Goal: Transaction & Acquisition: Purchase product/service

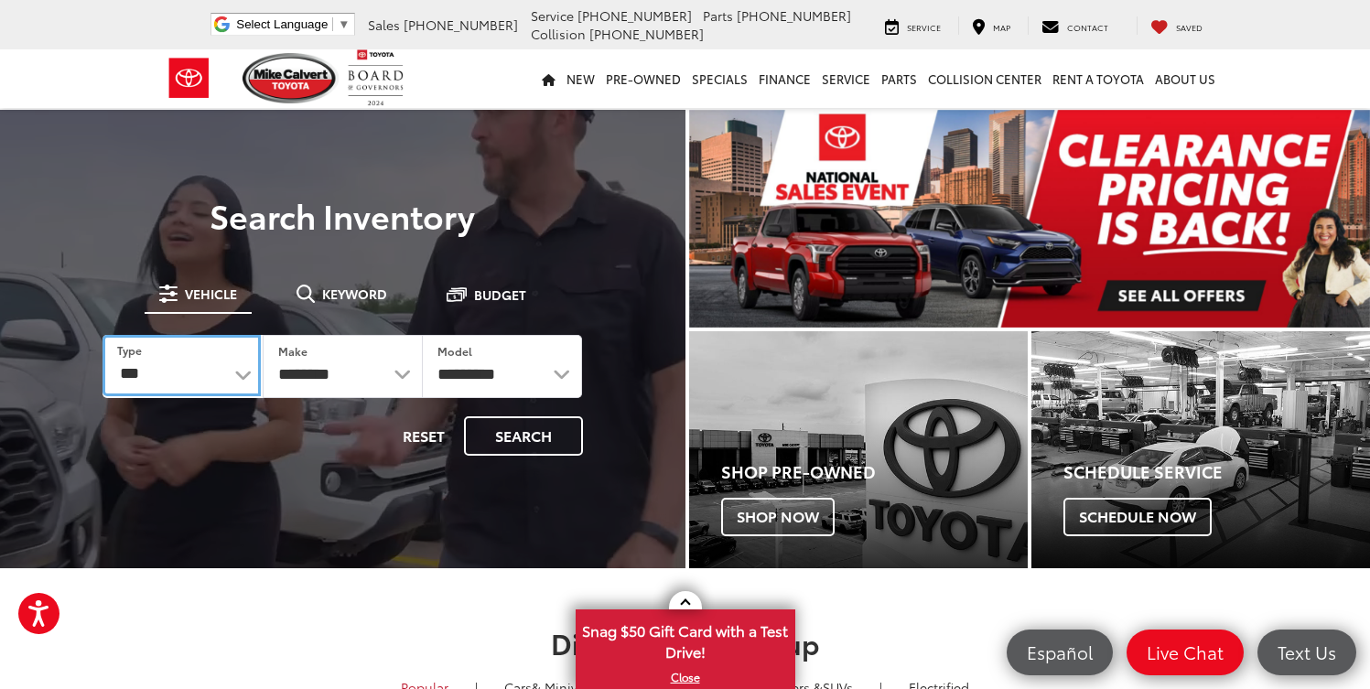
click at [236, 382] on select "*** *** **** *********" at bounding box center [181, 365] width 158 height 61
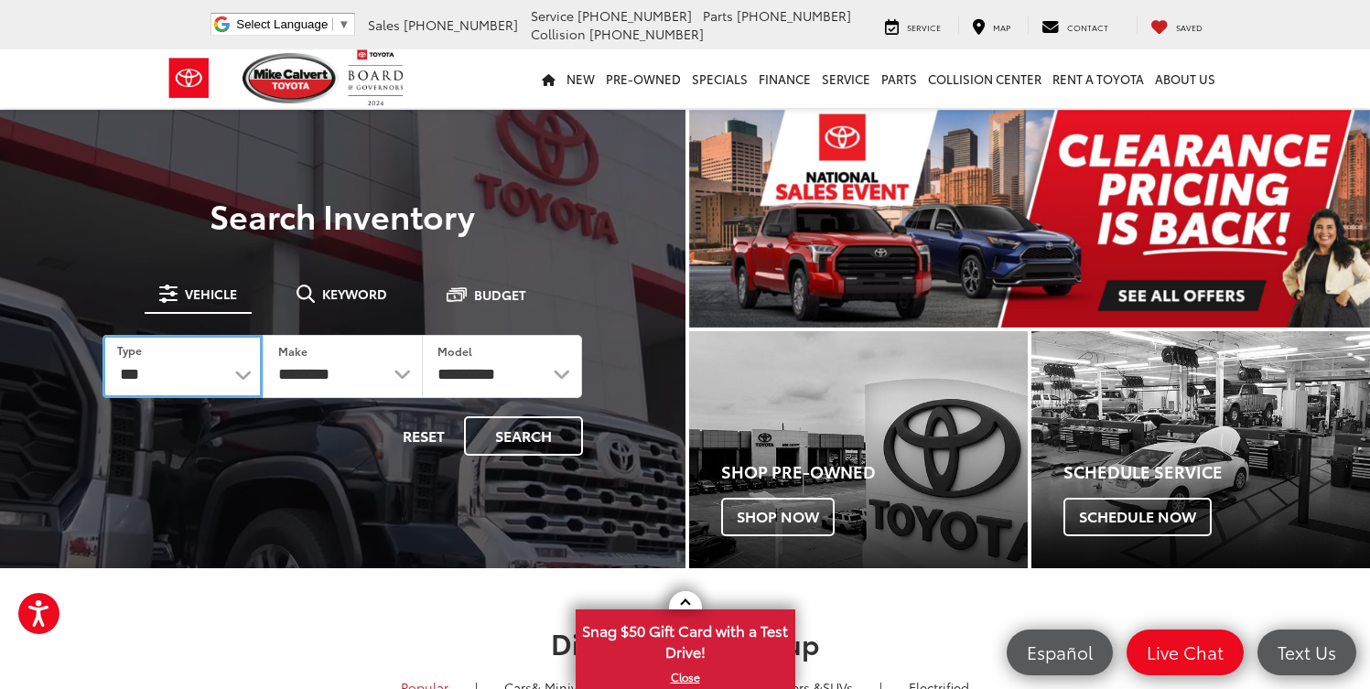
select select "******"
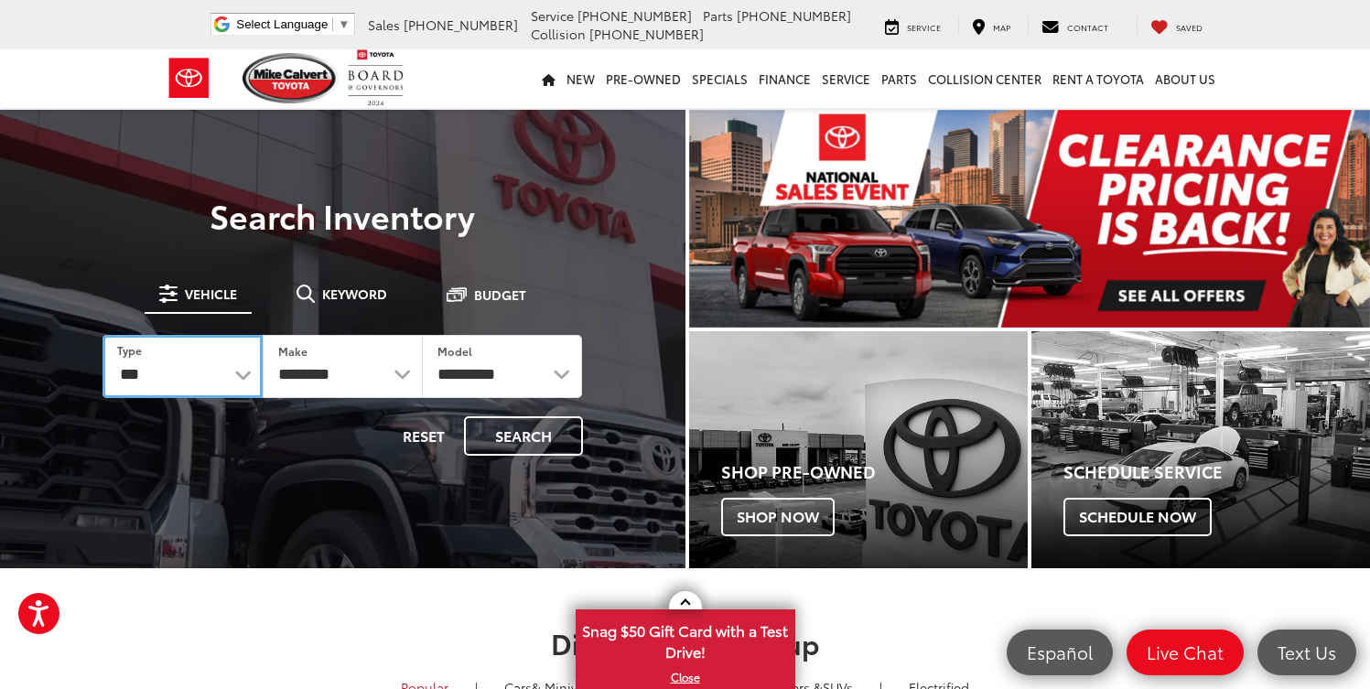
click at [102, 335] on select "*** *** **** *********" at bounding box center [182, 366] width 160 height 63
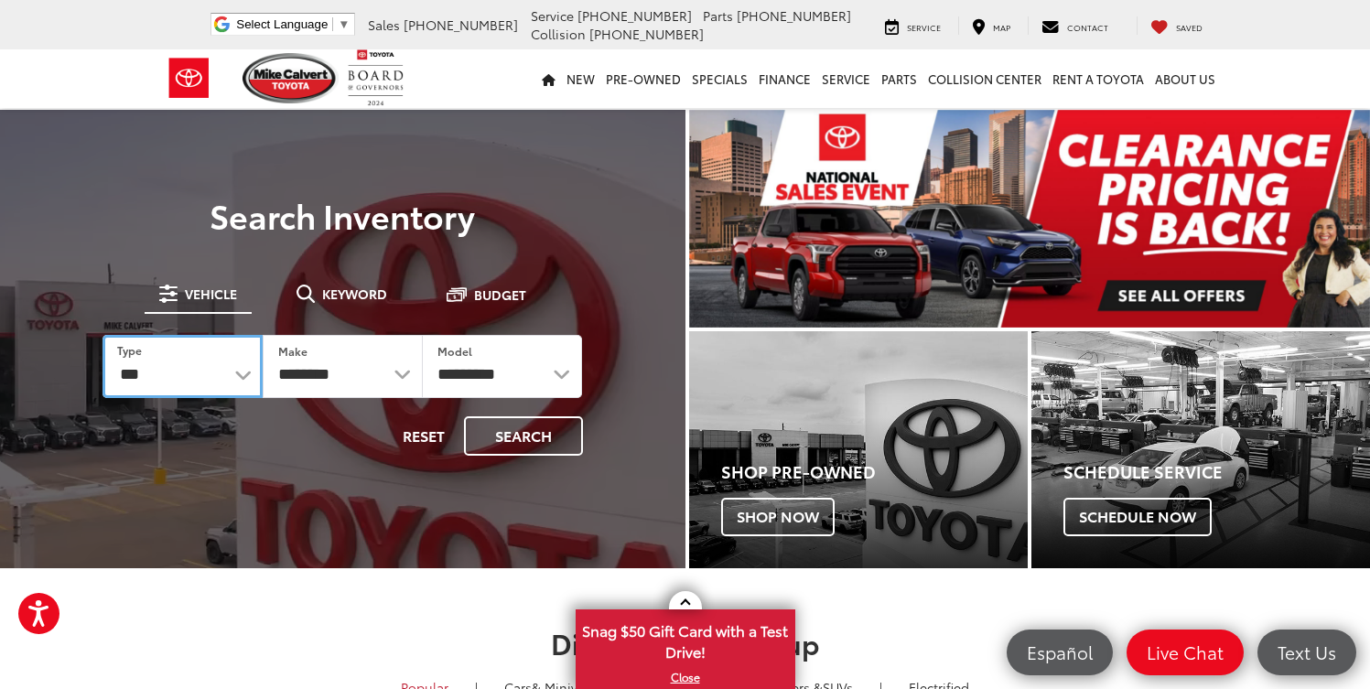
select select "******"
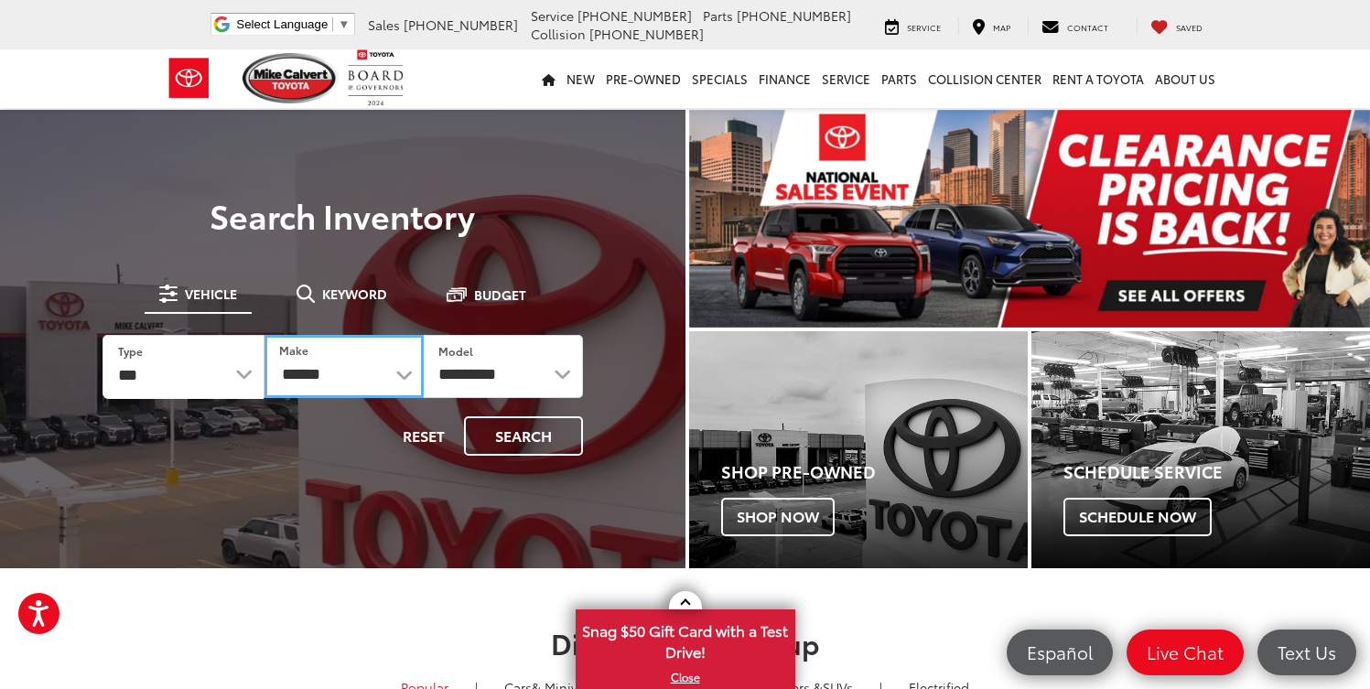
click at [395, 376] on select "******** ******" at bounding box center [343, 366] width 159 height 63
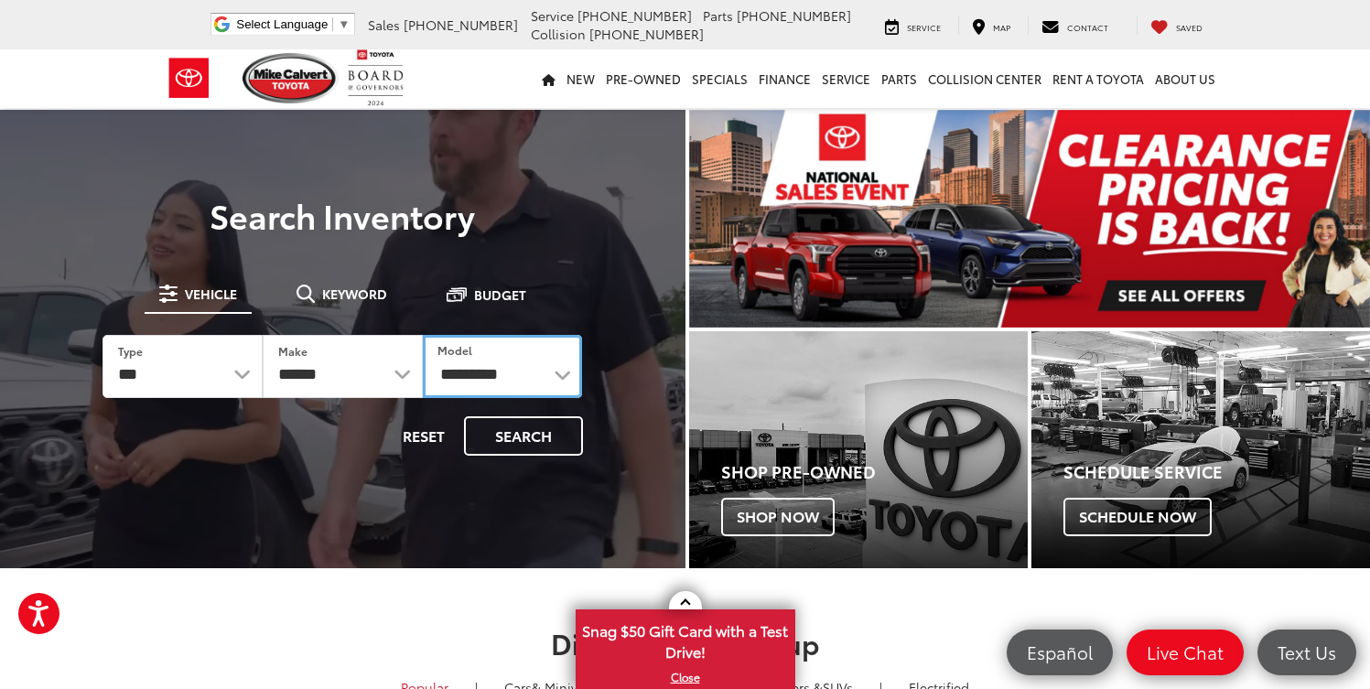
click at [557, 376] on select "**********" at bounding box center [503, 366] width 160 height 63
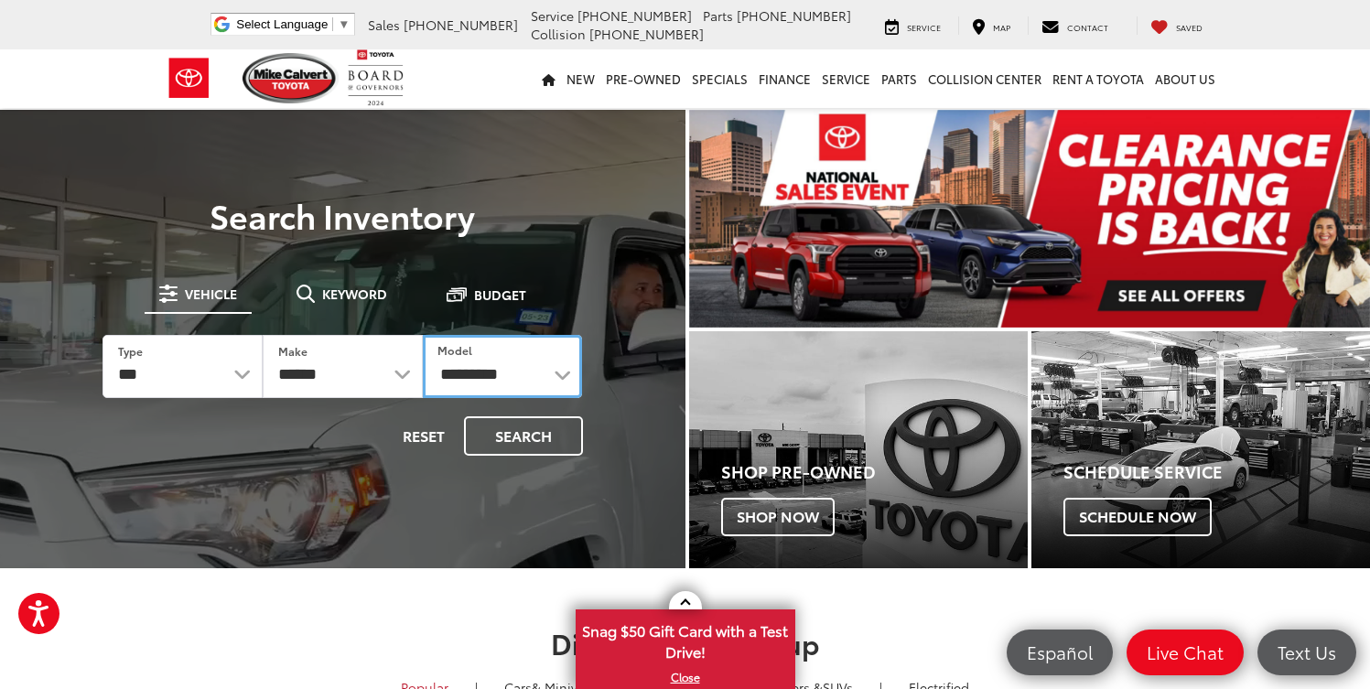
select select "**********"
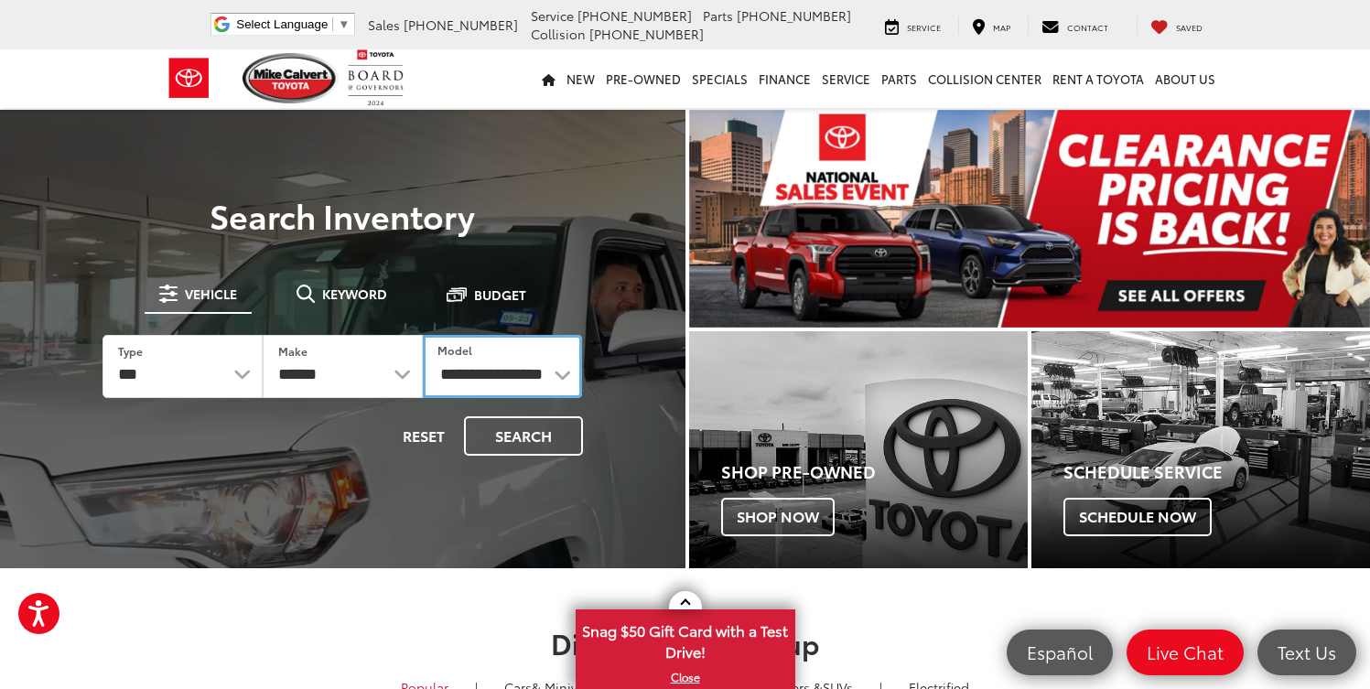
click at [423, 335] on select "**********" at bounding box center [503, 366] width 160 height 63
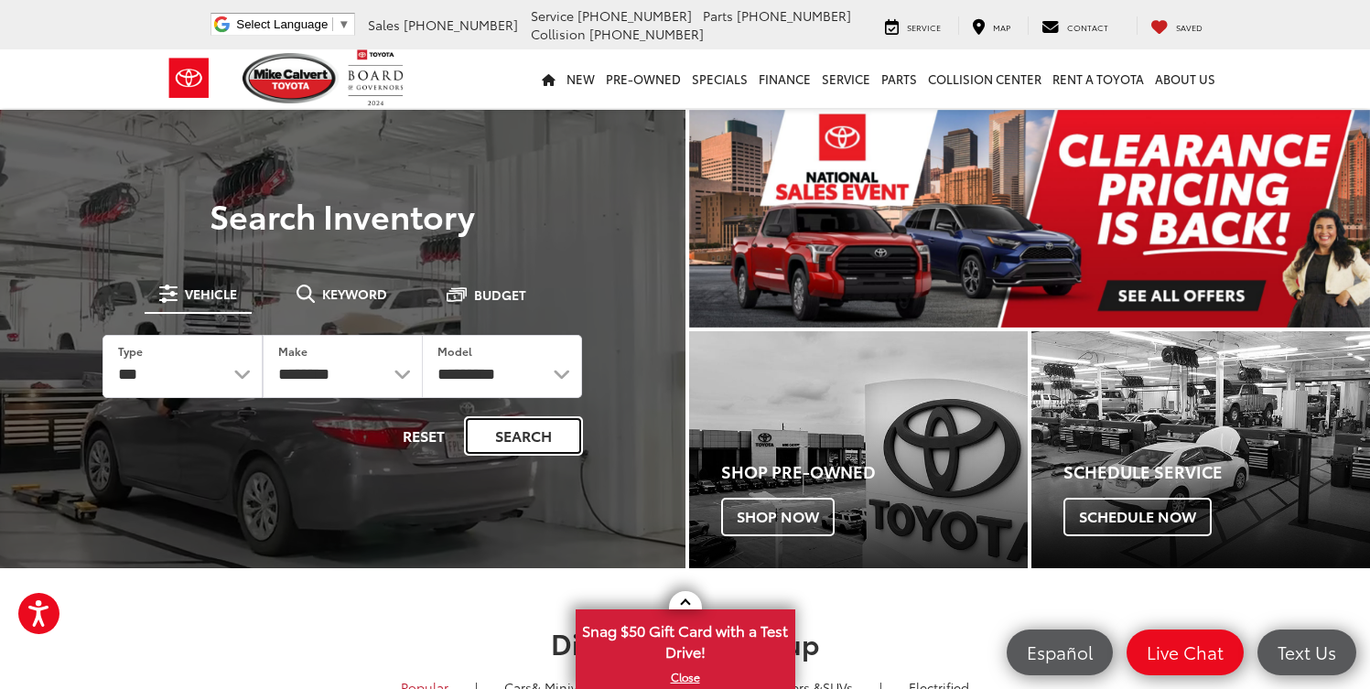
click at [524, 427] on button "Search" at bounding box center [523, 435] width 119 height 39
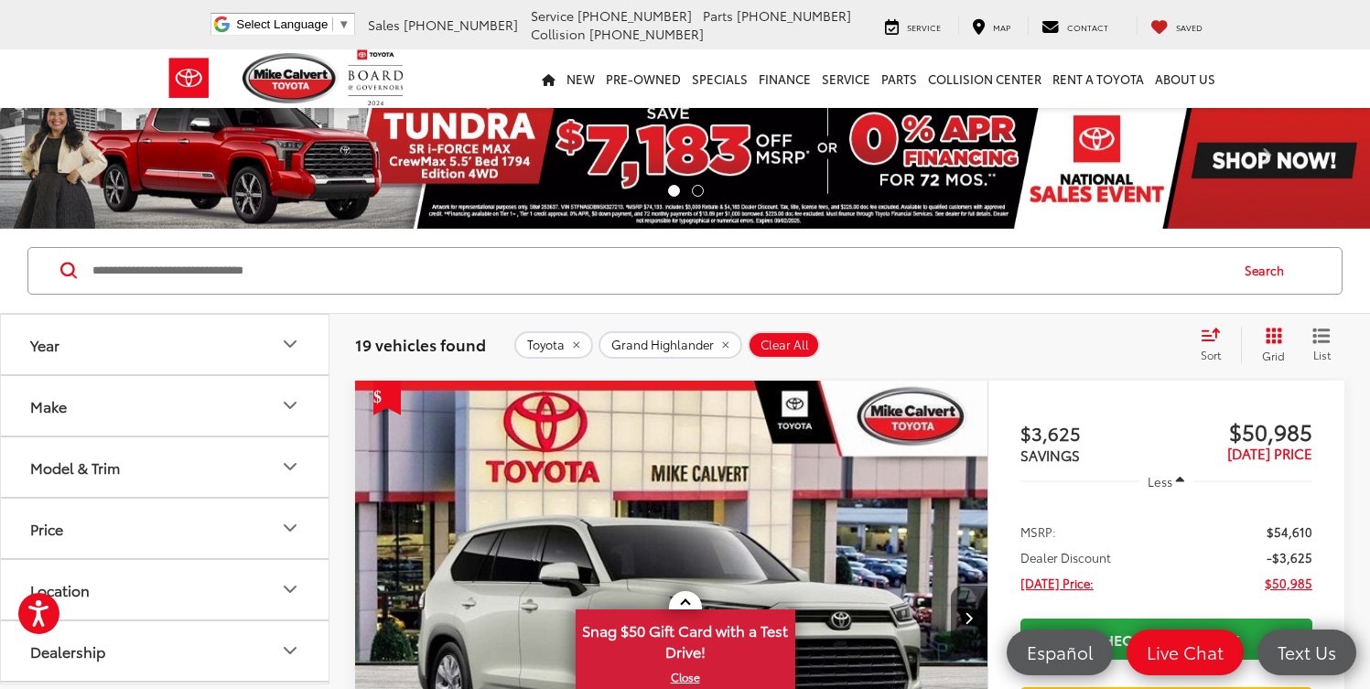
click at [236, 472] on button "Model & Trim" at bounding box center [165, 466] width 329 height 59
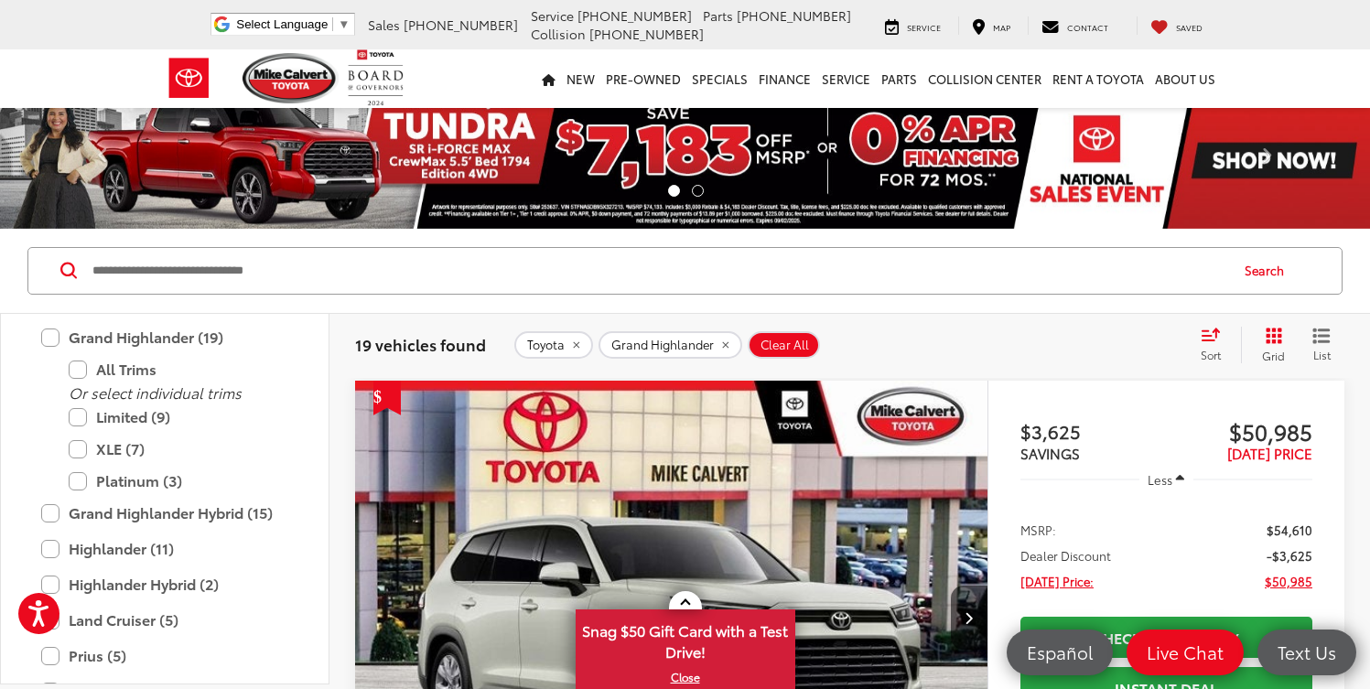
scroll to position [691, 0]
click at [142, 490] on label "Platinum (3)" at bounding box center [179, 480] width 220 height 32
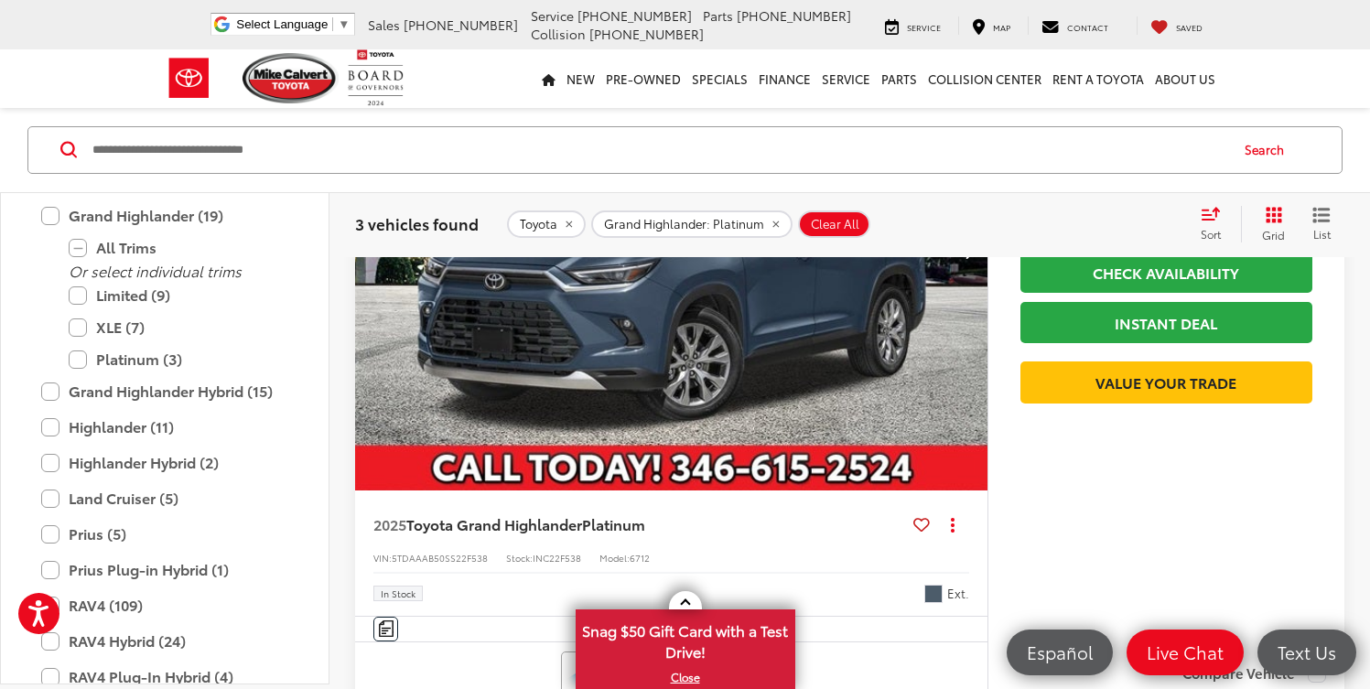
scroll to position [364, 0]
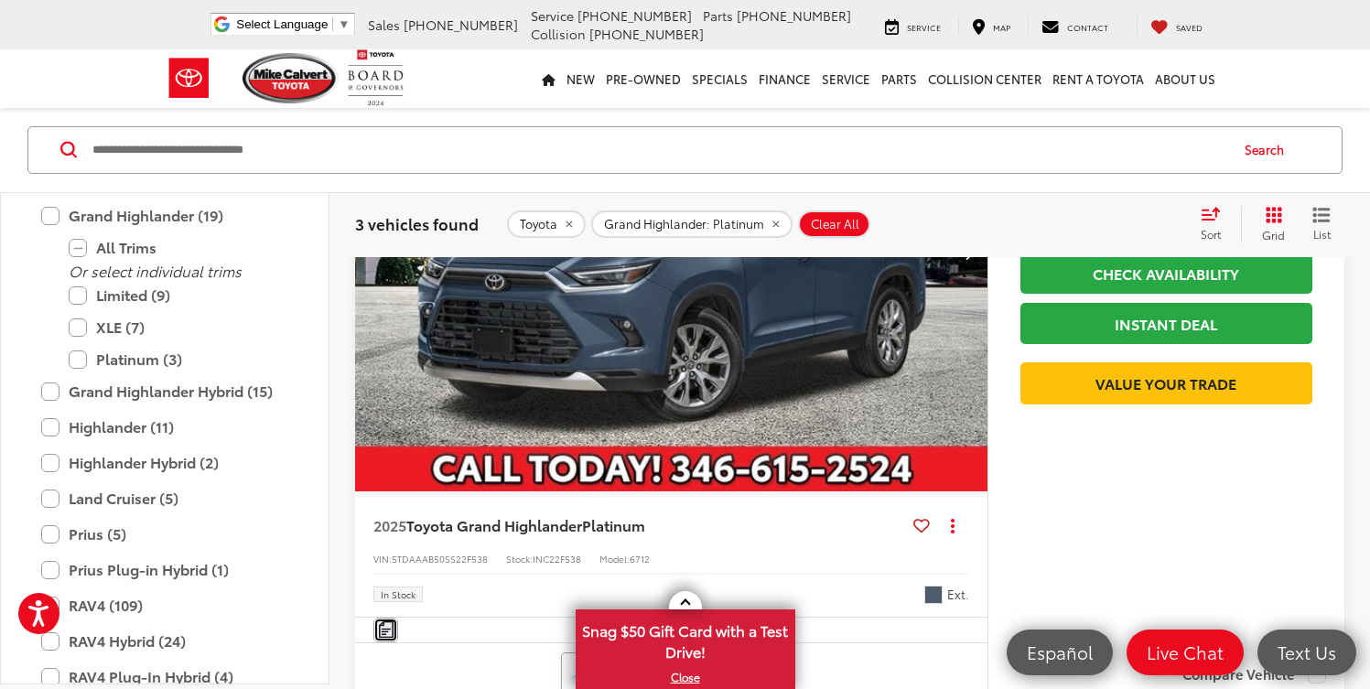
click at [383, 630] on img "Comments" at bounding box center [386, 629] width 15 height 16
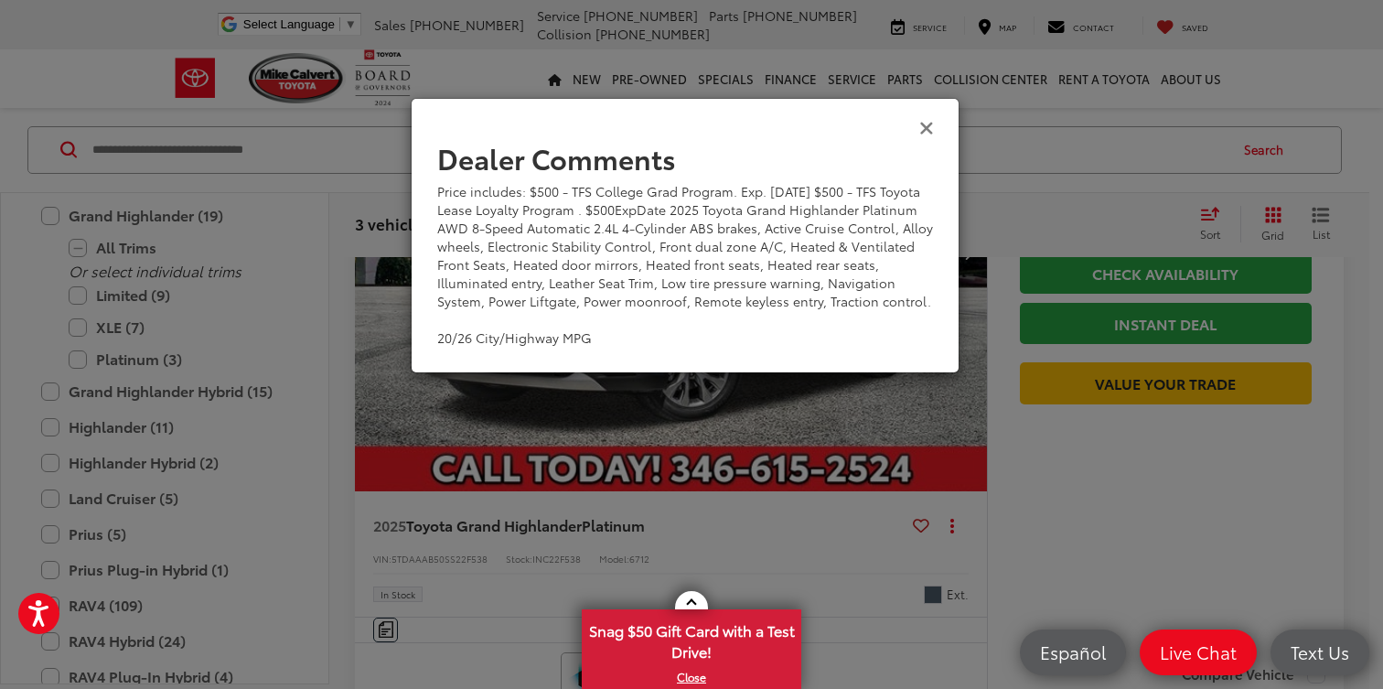
click at [924, 121] on icon "Close" at bounding box center [927, 126] width 15 height 19
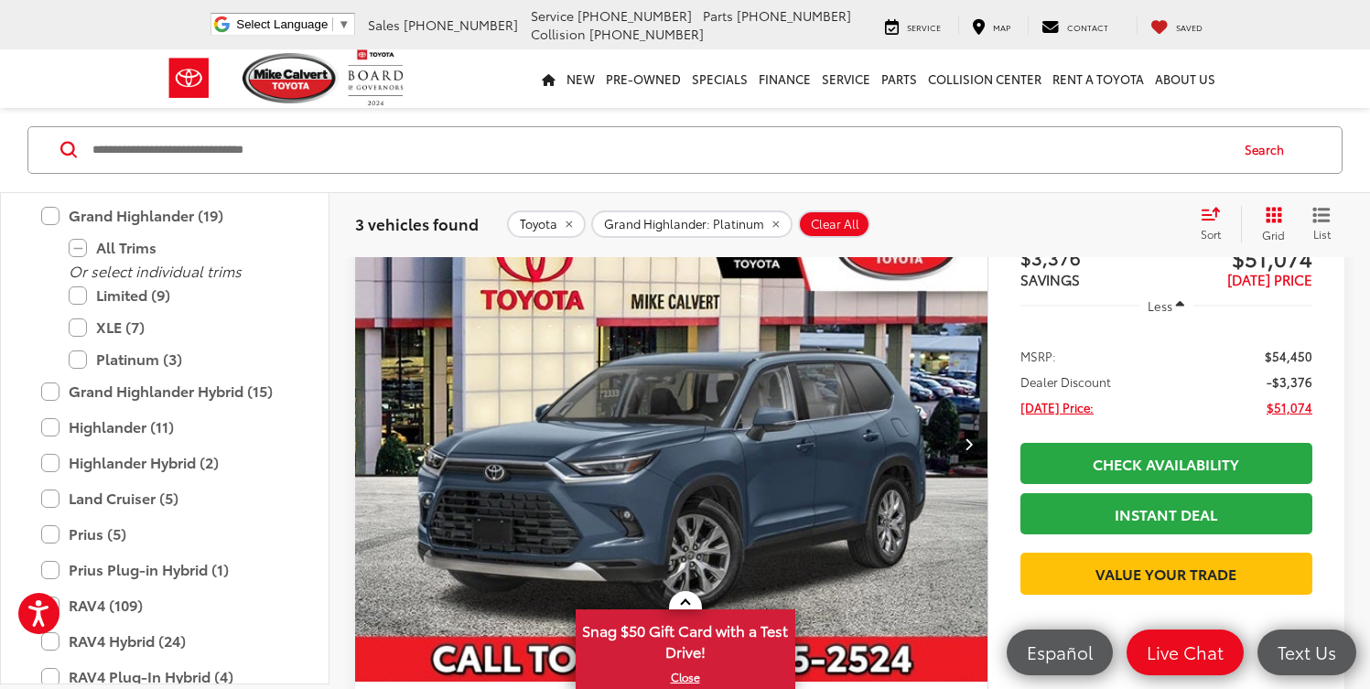
scroll to position [171, 0]
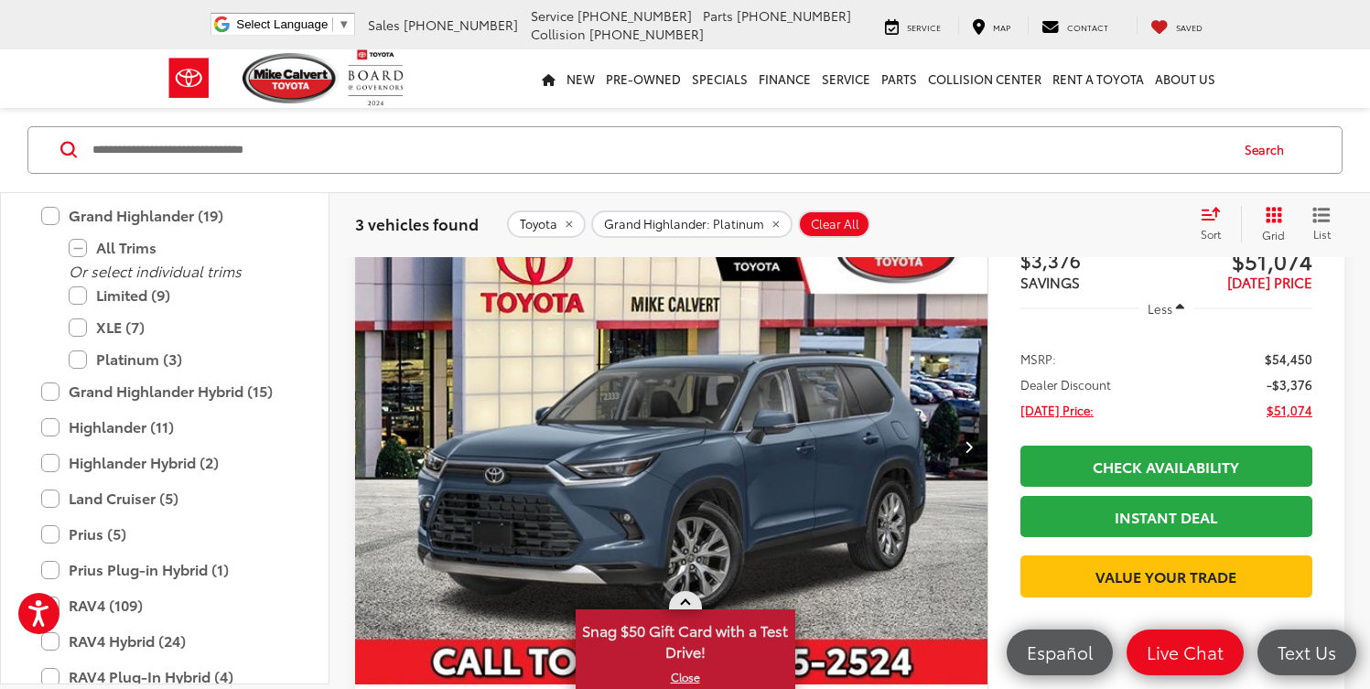
click at [686, 599] on link at bounding box center [685, 600] width 33 height 18
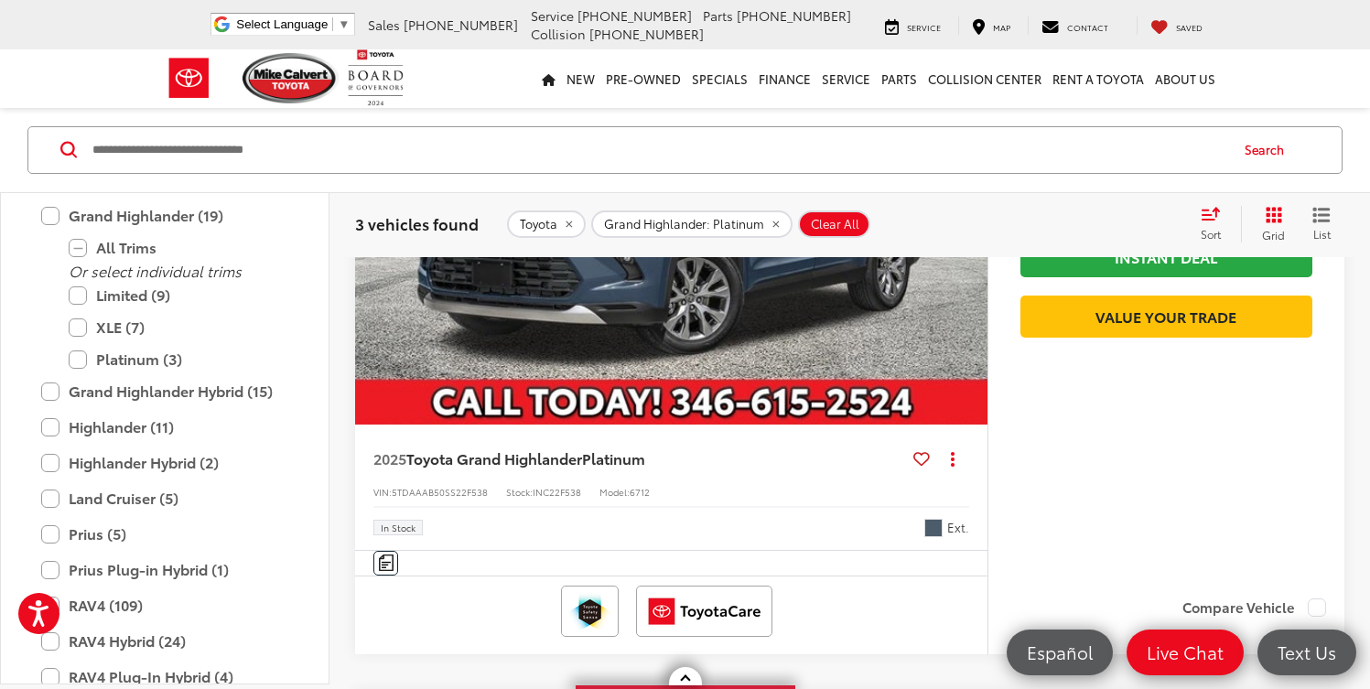
scroll to position [0, 2]
click at [947, 452] on button "Actions" at bounding box center [953, 459] width 32 height 32
click at [1094, 507] on div "Track Price $3,376 SAVINGS $51,074 TODAY'S PRICE Less MSRP: $54,450 Dealer Disc…" at bounding box center [1165, 267] width 357 height 635
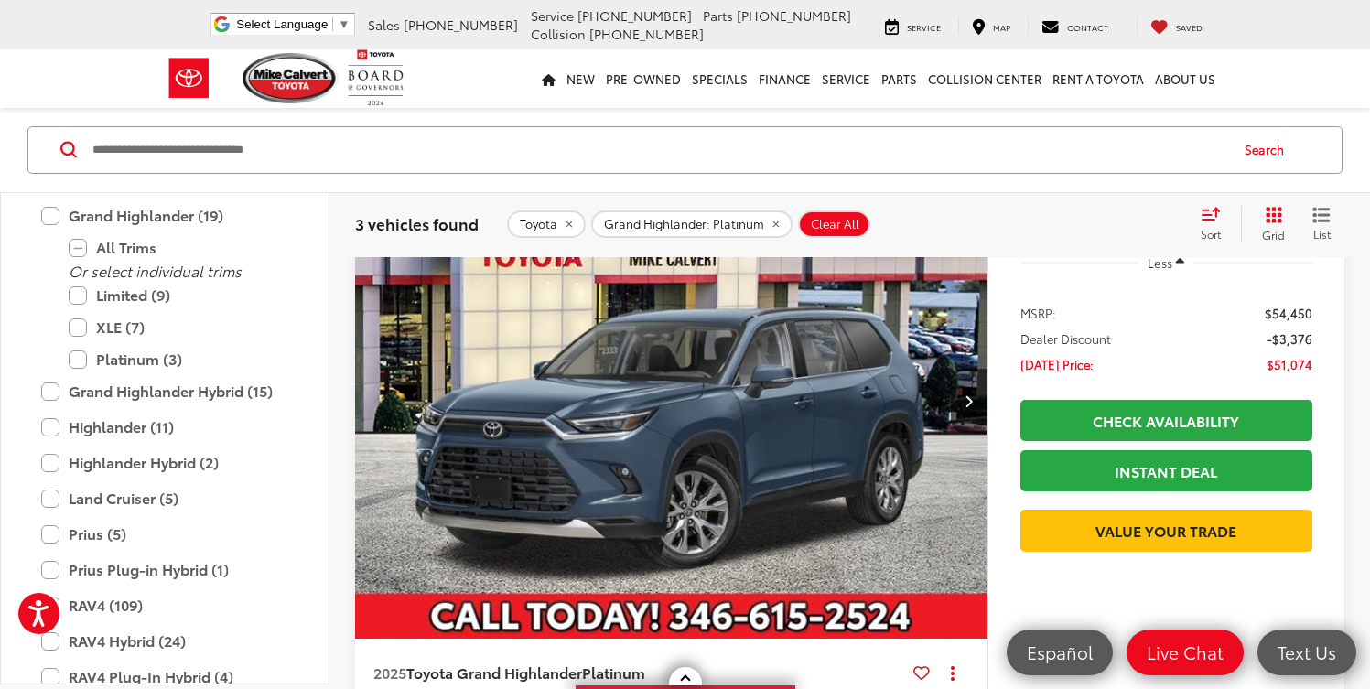
scroll to position [243, 0]
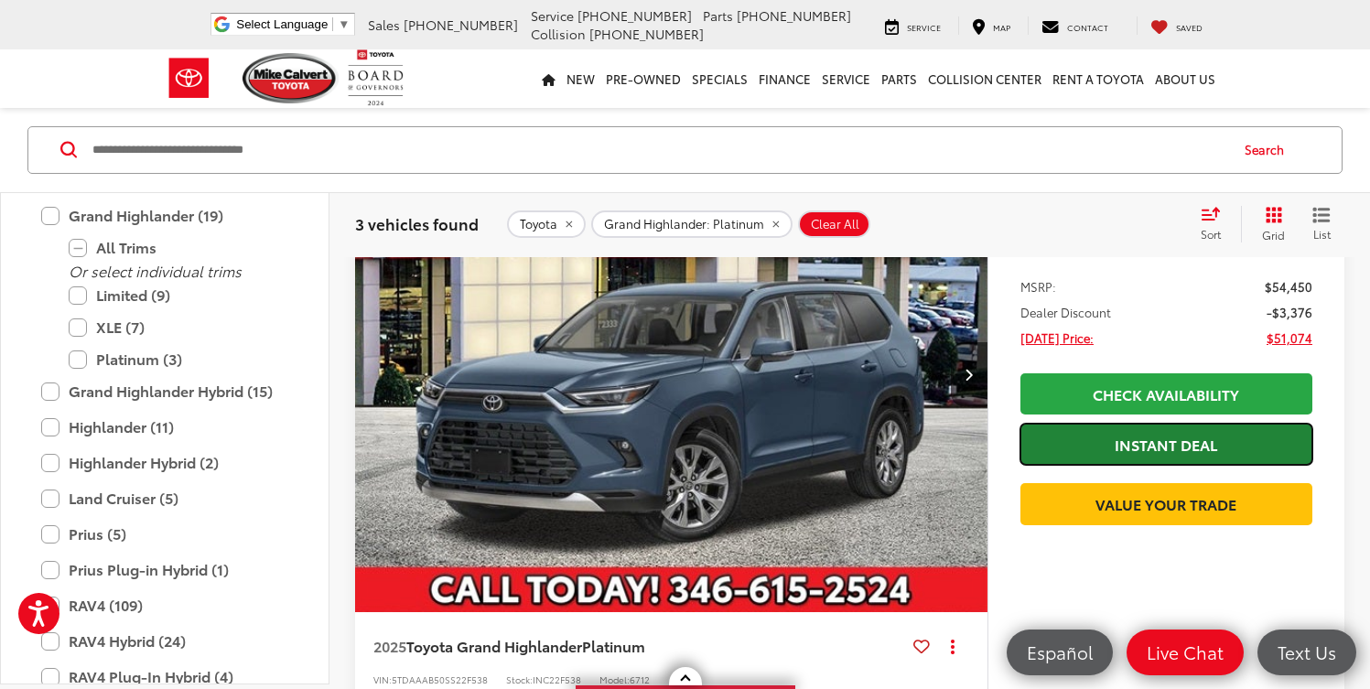
click at [1146, 448] on link "Instant Deal" at bounding box center [1166, 444] width 292 height 41
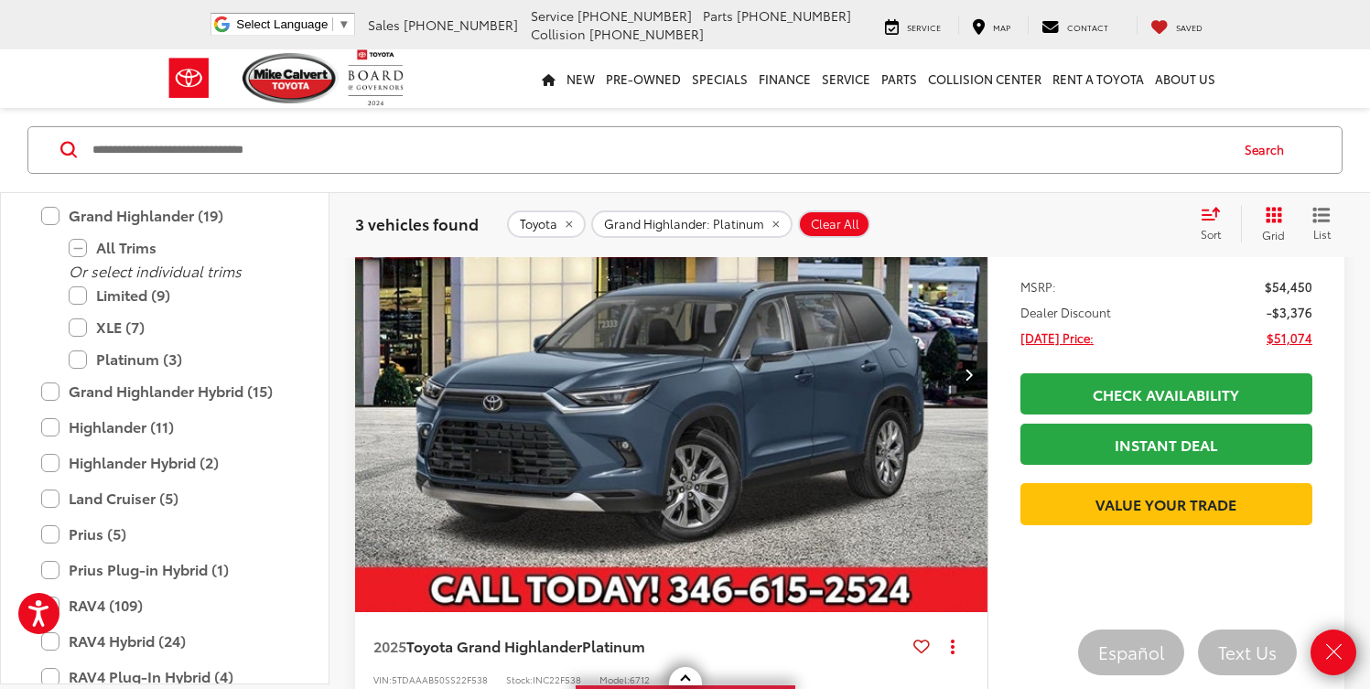
click at [721, 436] on img "2025 Toyota Grand Highlander Platinum 0" at bounding box center [669, 375] width 635 height 476
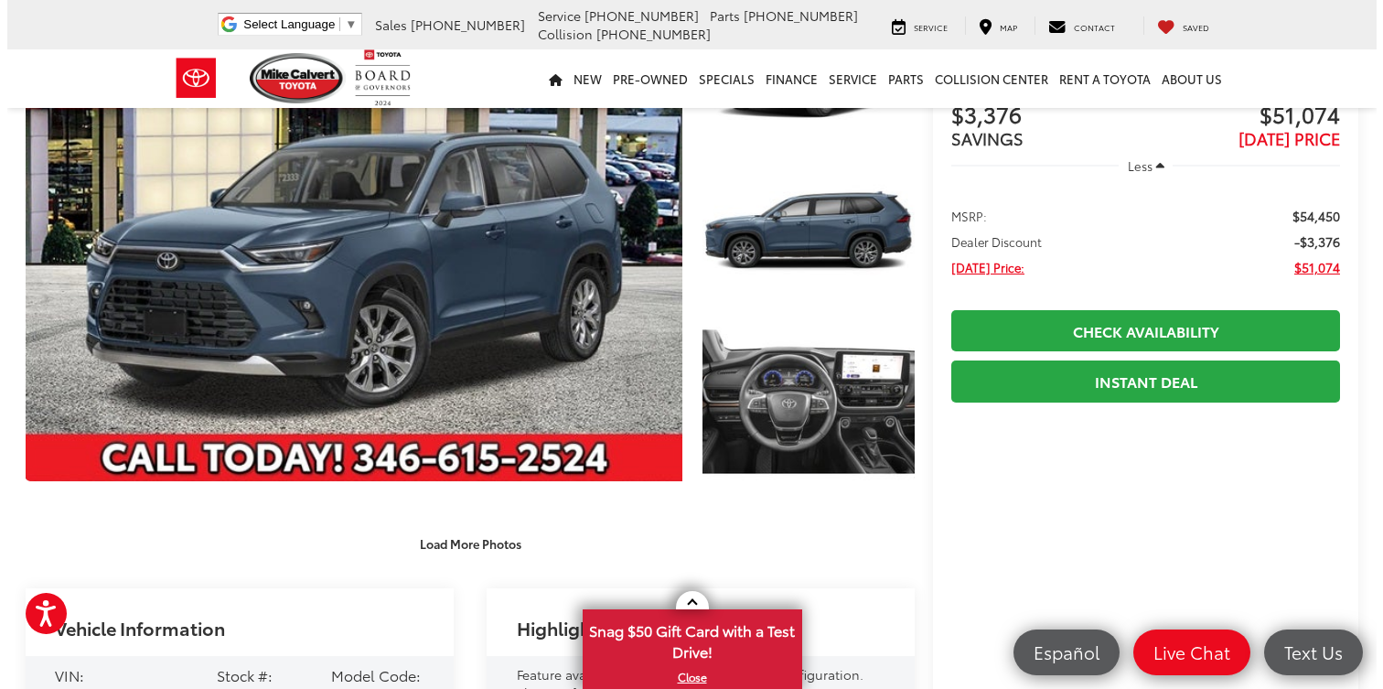
scroll to position [173, 0]
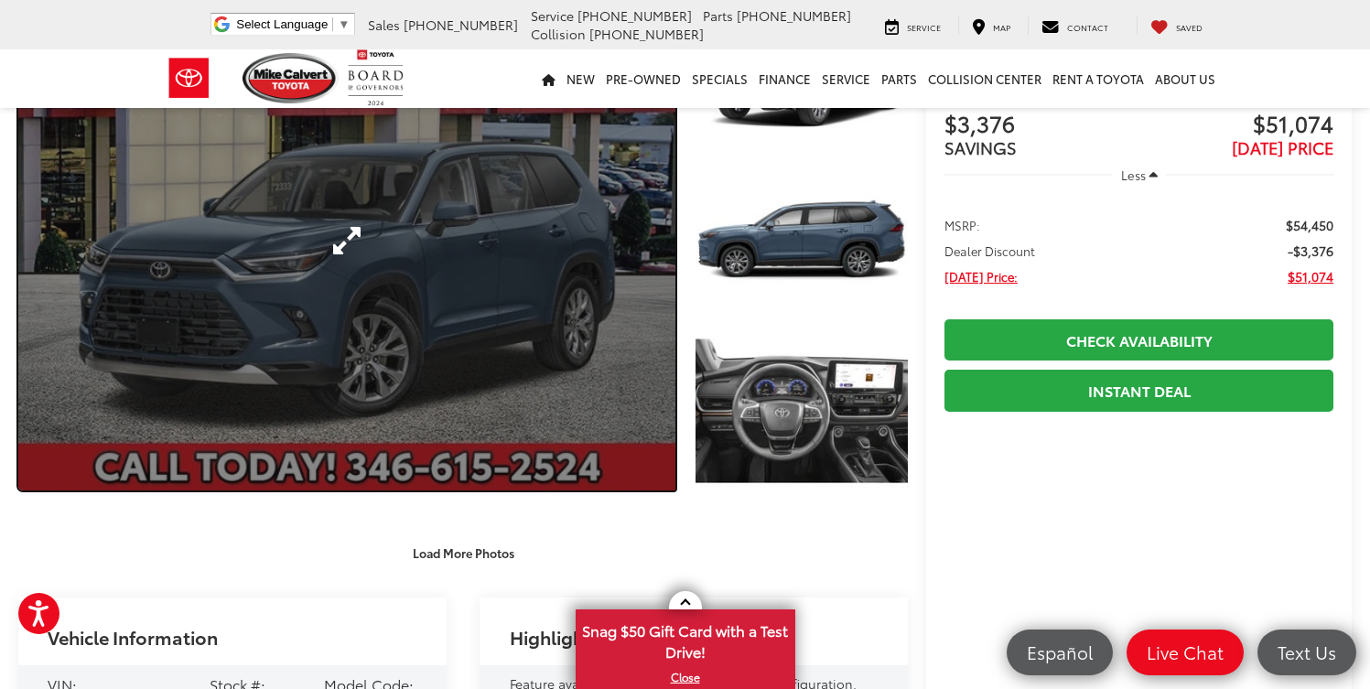
click at [539, 360] on link "Expand Photo 0" at bounding box center [346, 241] width 657 height 499
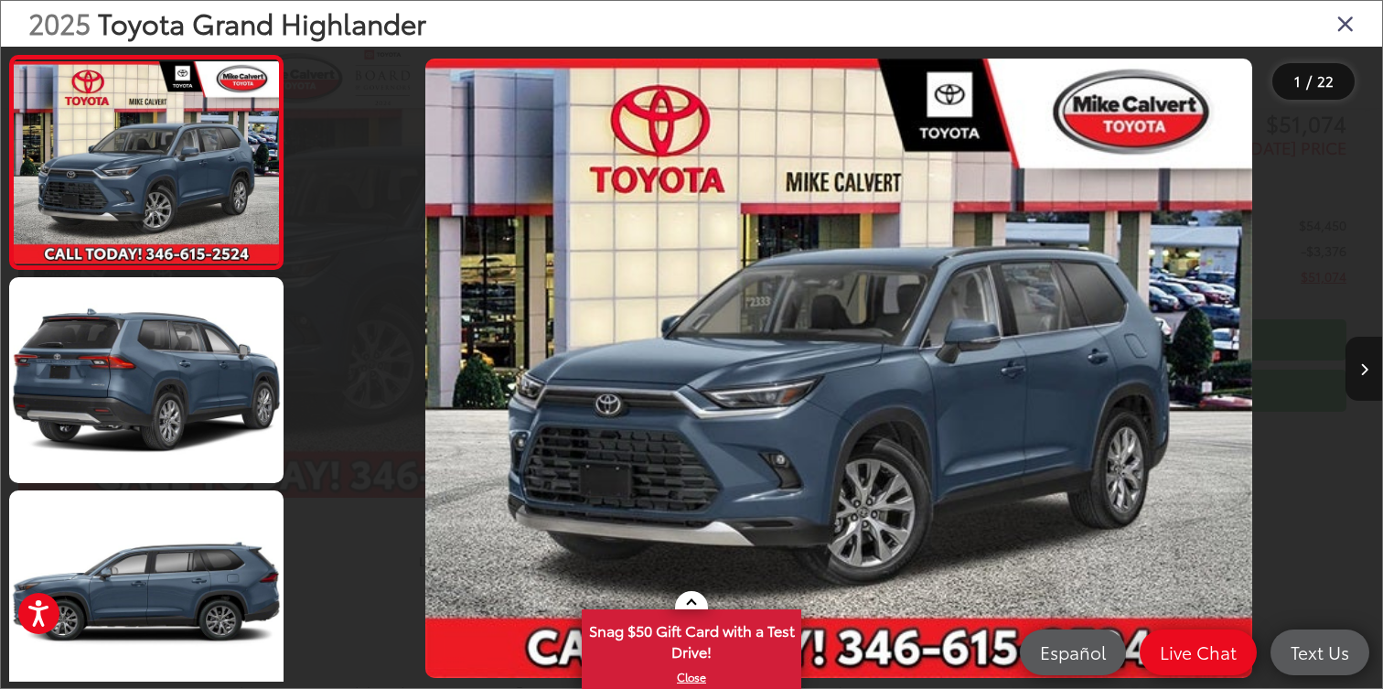
click at [1366, 368] on icon "Next image" at bounding box center [1365, 369] width 8 height 13
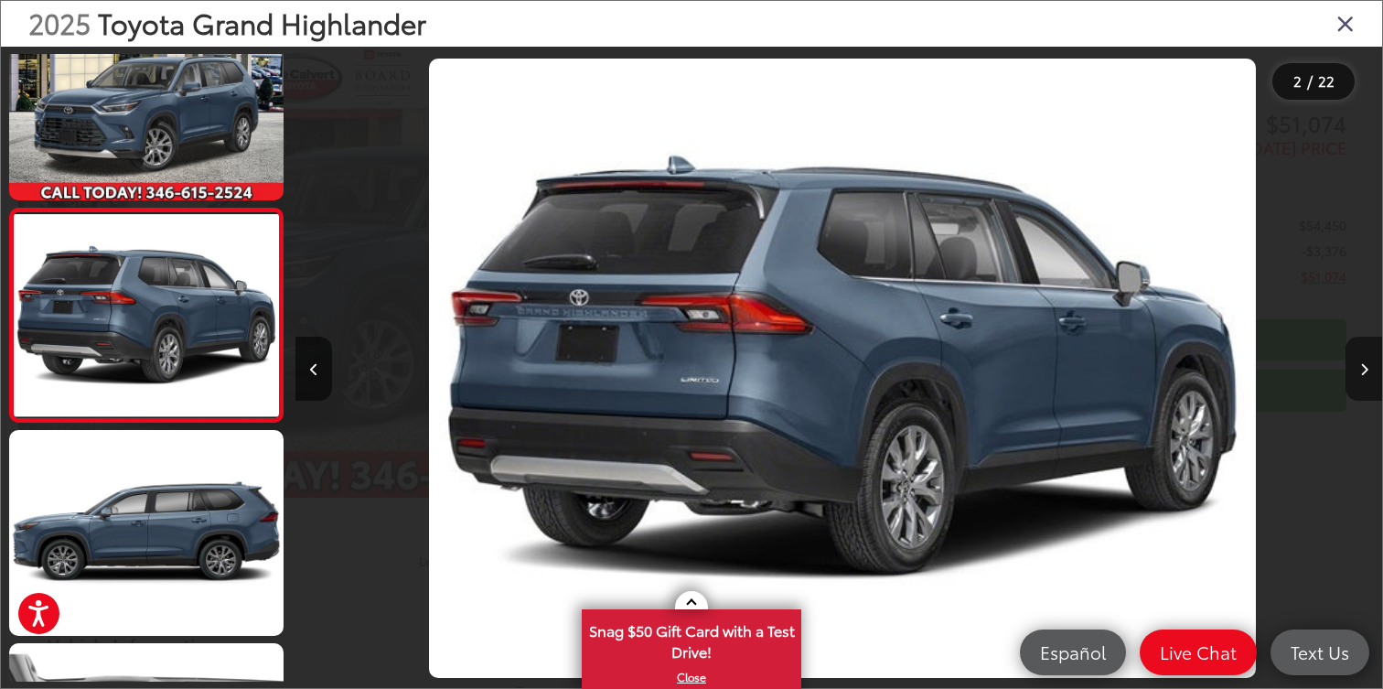
scroll to position [0, 1087]
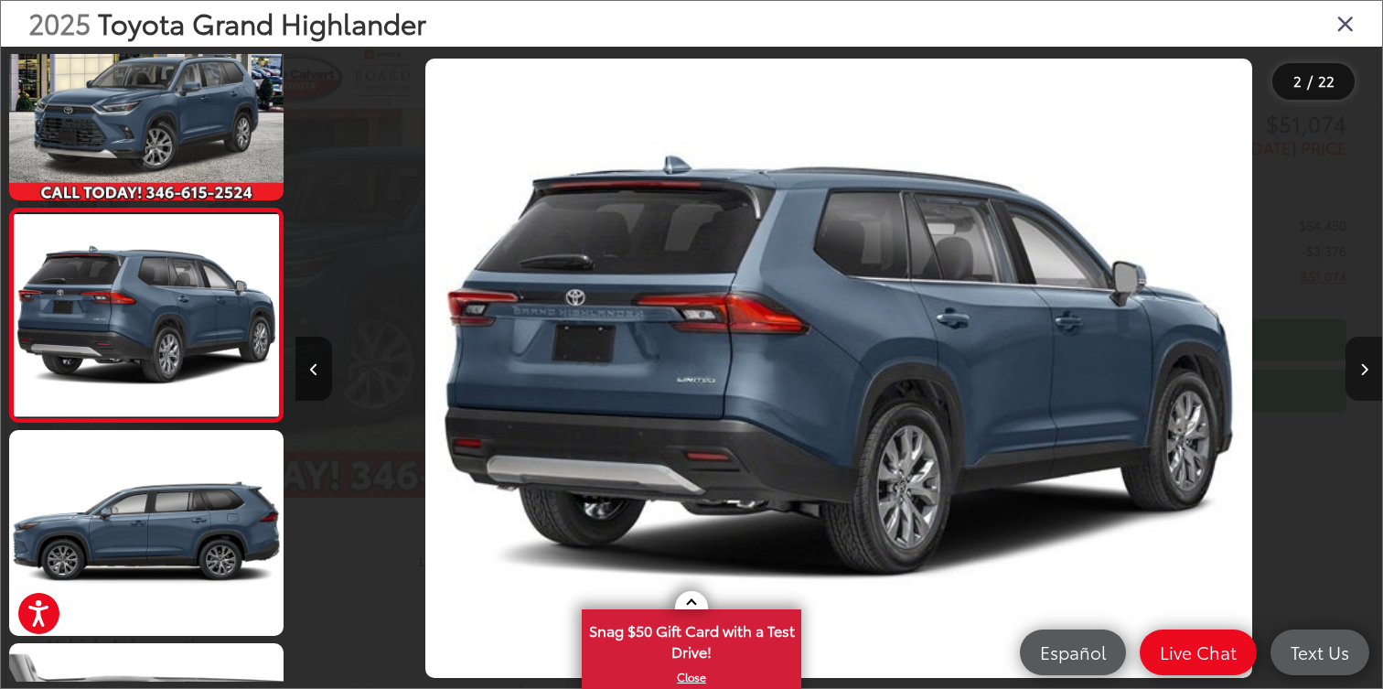
click at [1367, 369] on icon "Next image" at bounding box center [1365, 369] width 8 height 13
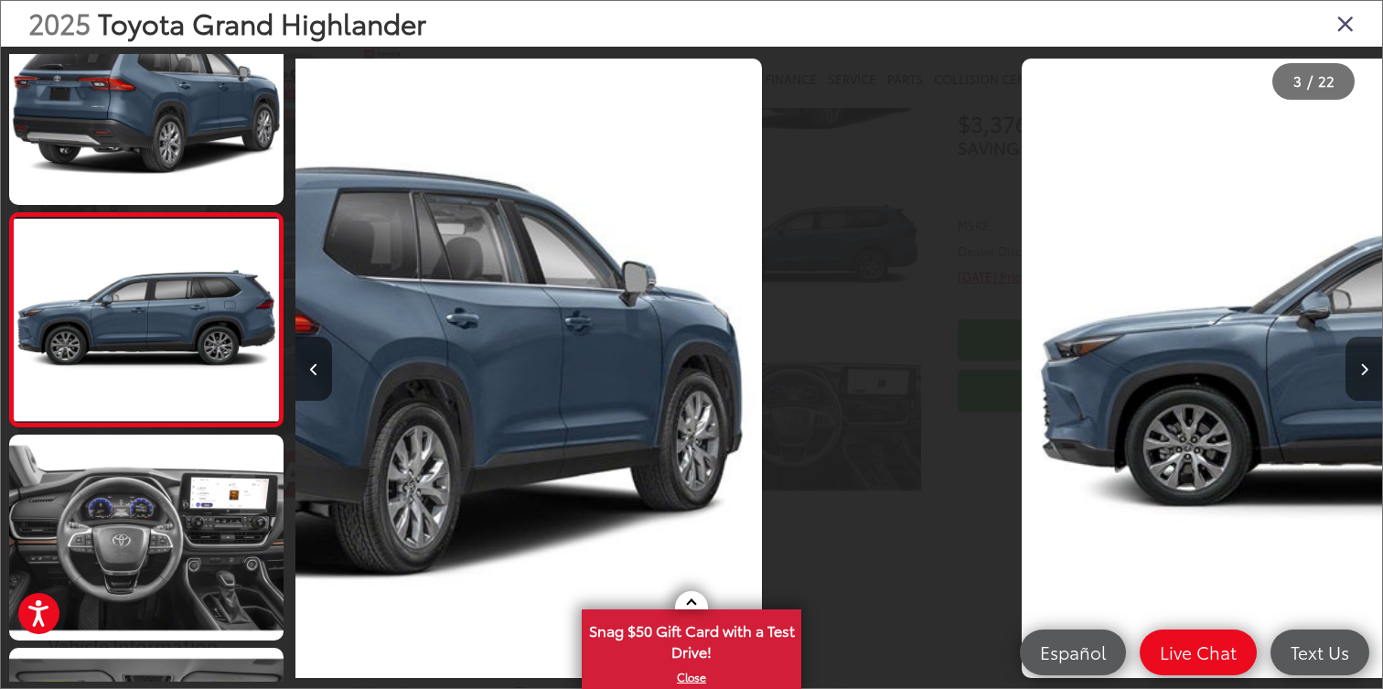
scroll to position [274, 0]
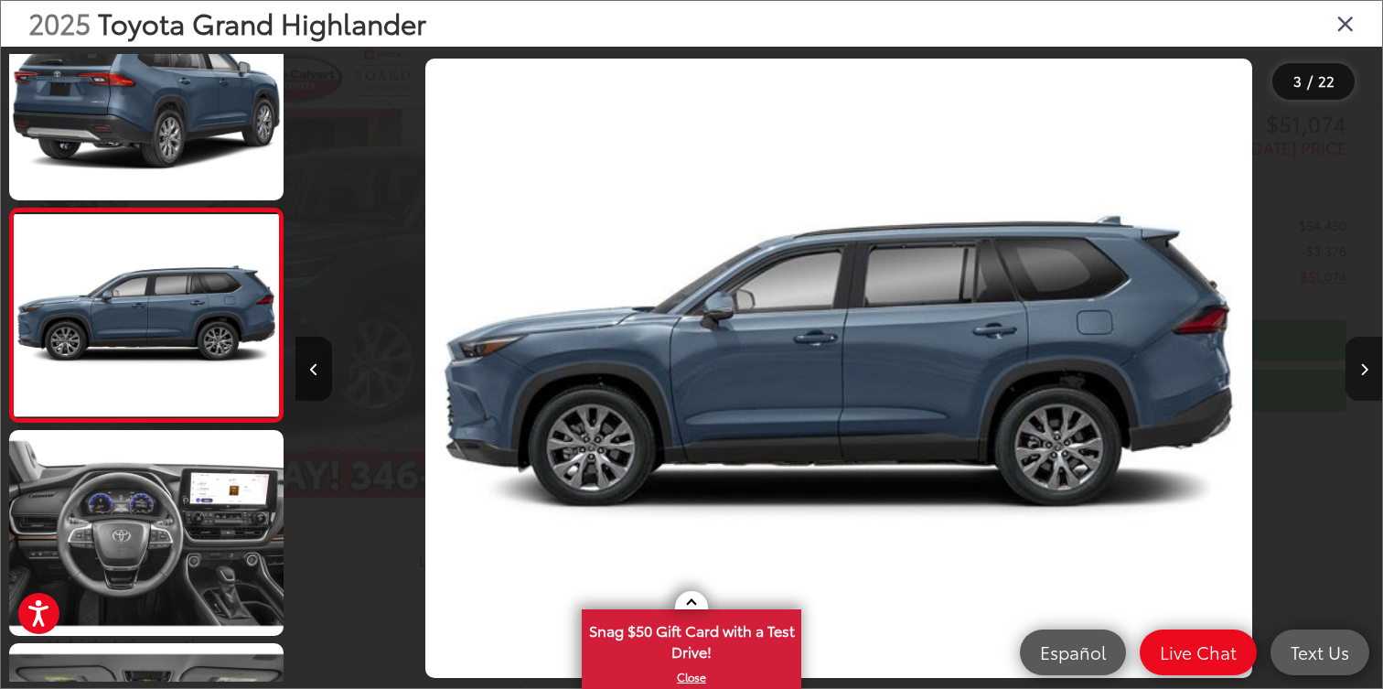
click at [1367, 370] on icon "Next image" at bounding box center [1365, 369] width 8 height 13
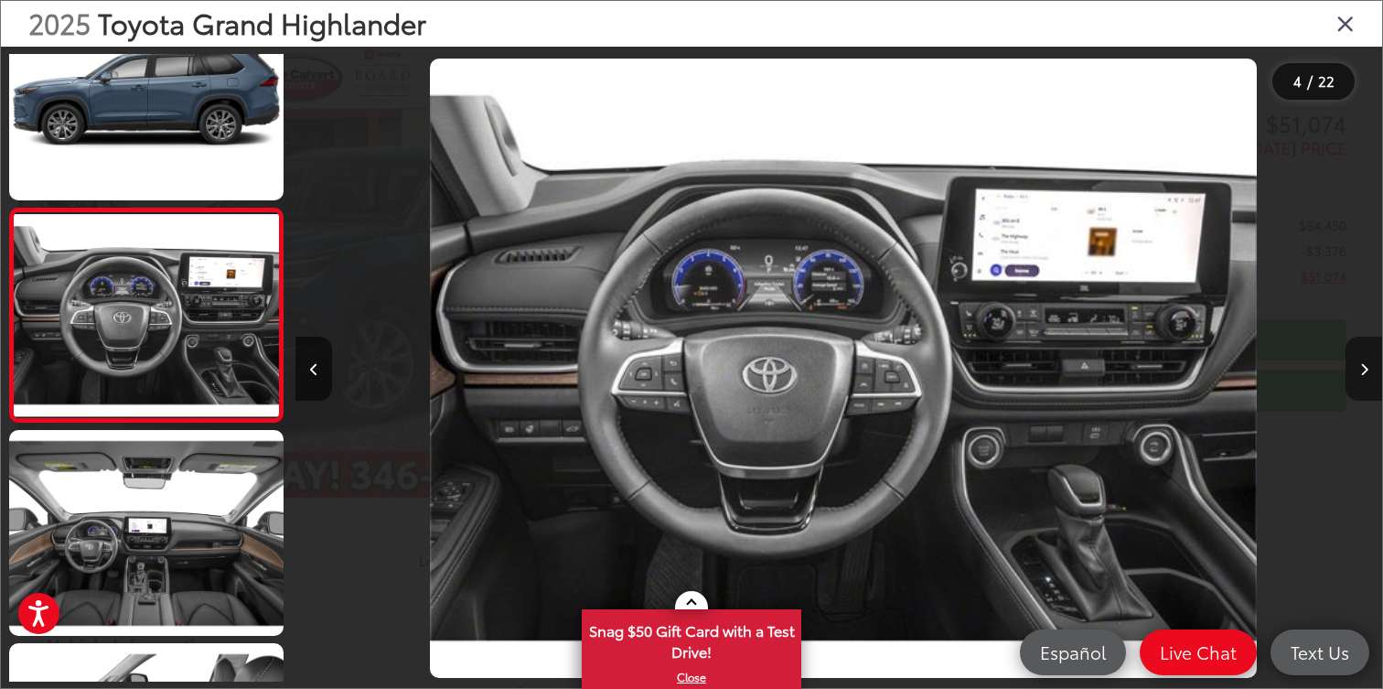
scroll to position [0, 3261]
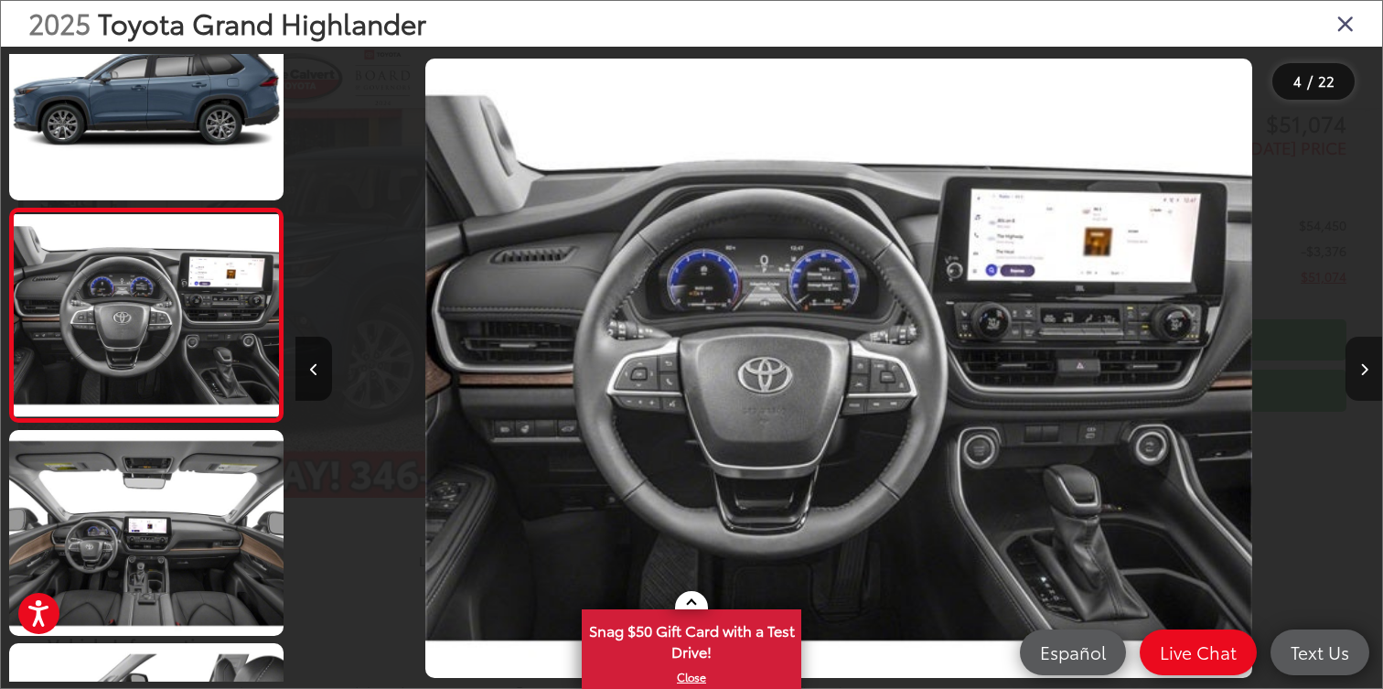
click at [1367, 370] on icon "Next image" at bounding box center [1365, 369] width 8 height 13
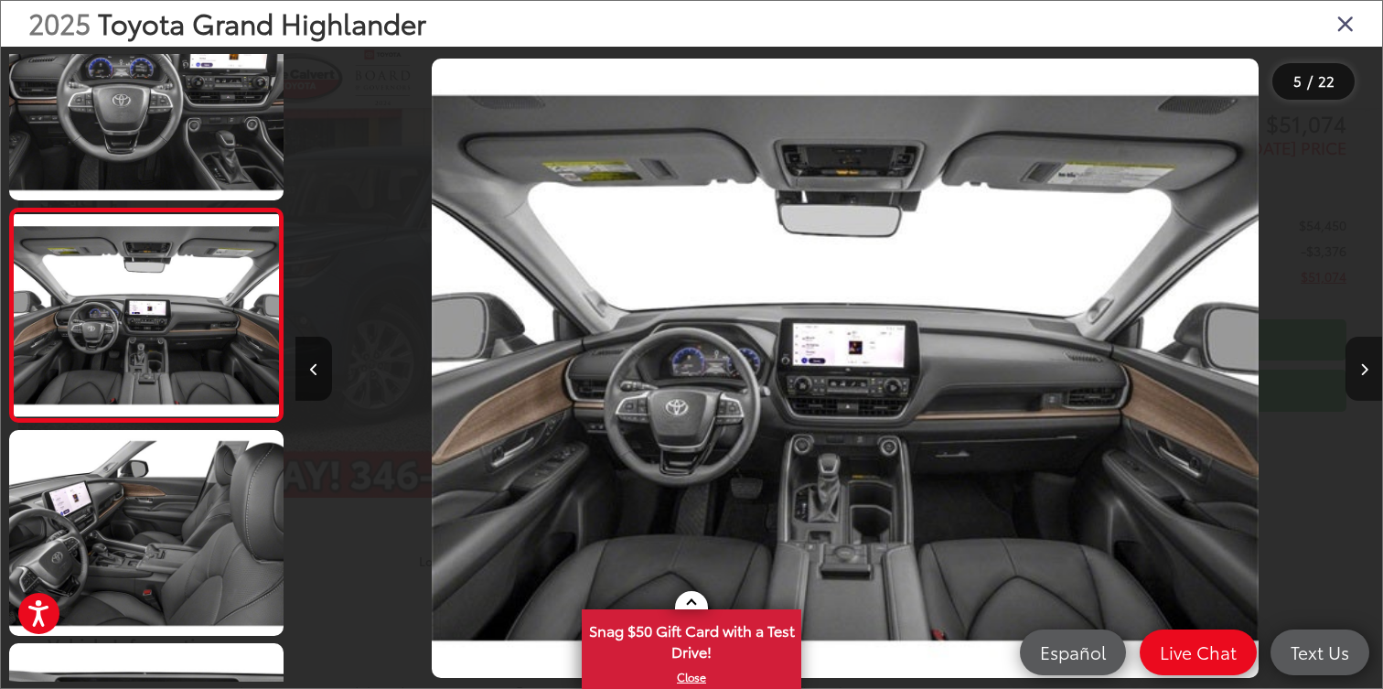
scroll to position [0, 4348]
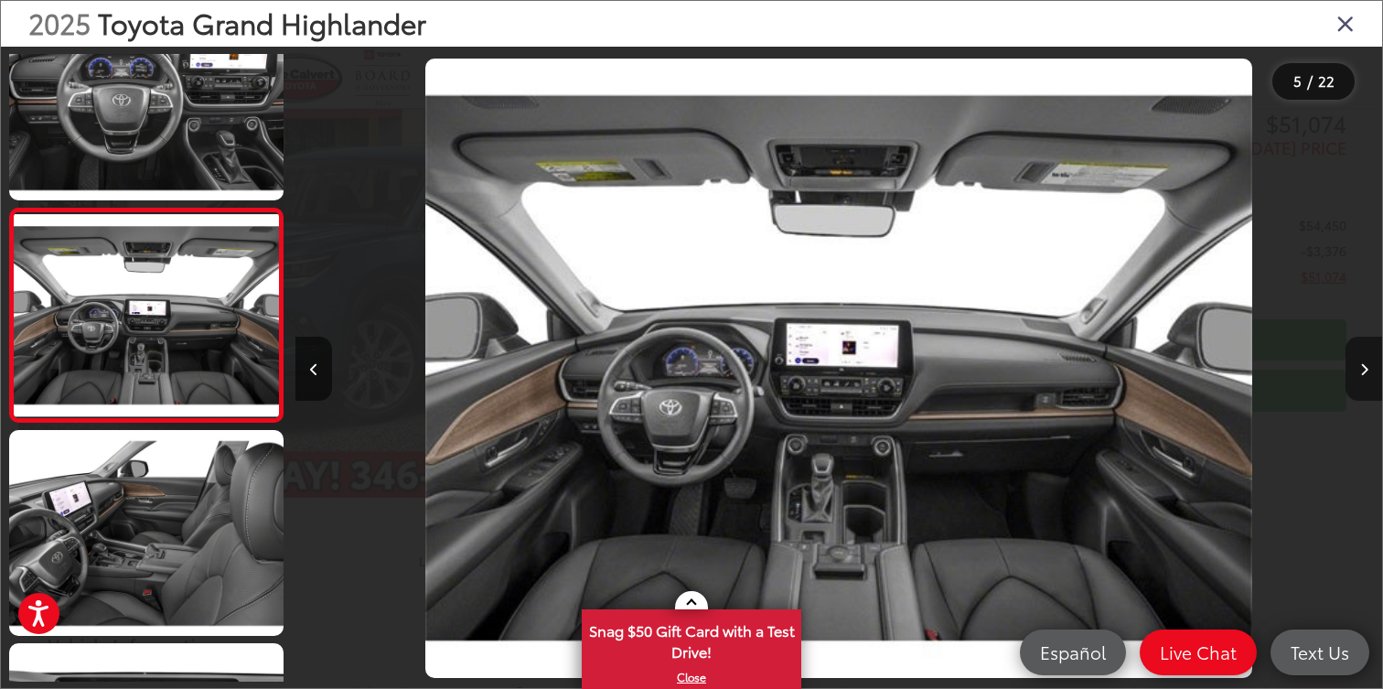
click at [1367, 368] on icon "Next image" at bounding box center [1365, 369] width 8 height 13
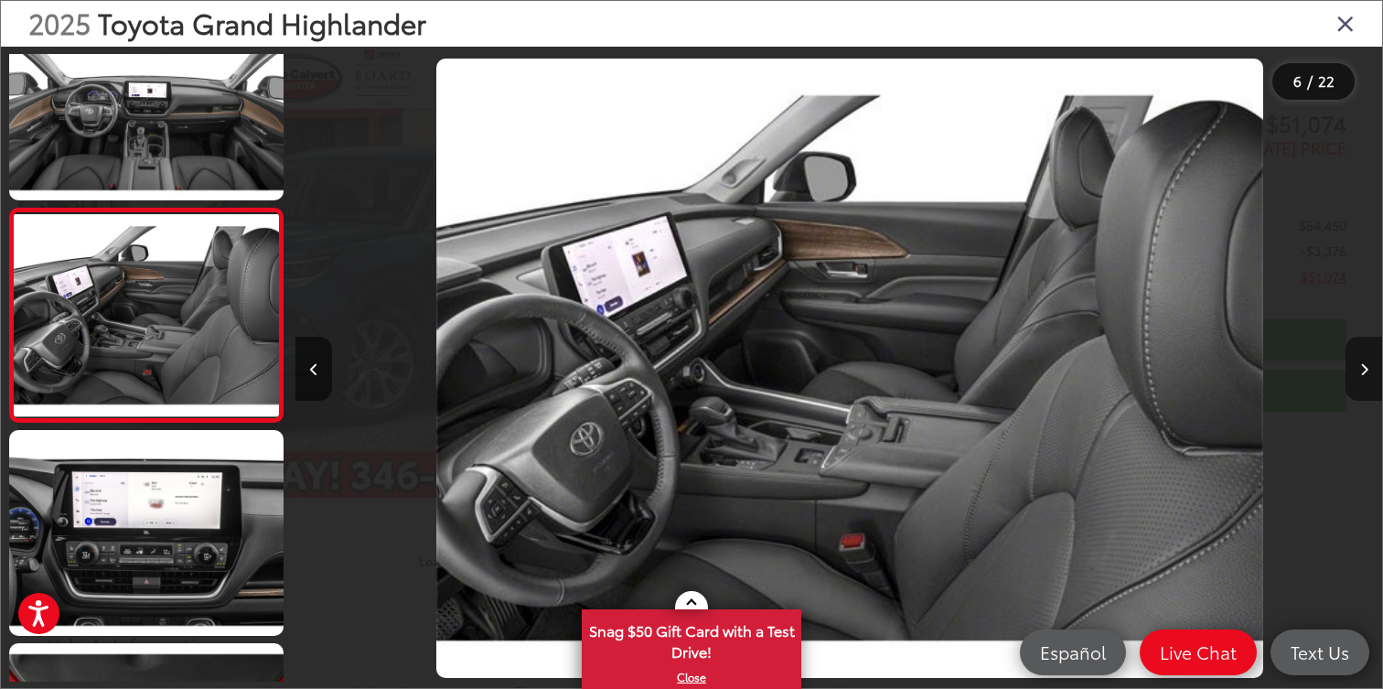
scroll to position [0, 5435]
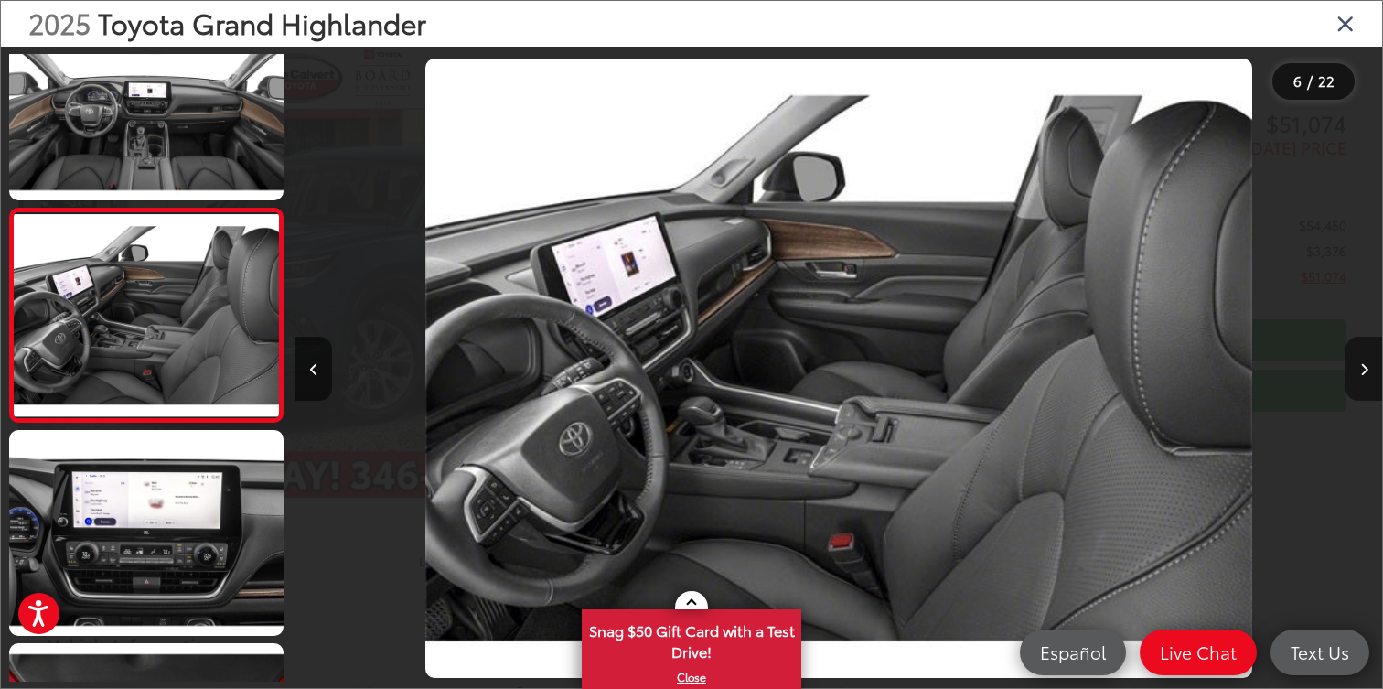
click at [1364, 365] on icon "Next image" at bounding box center [1365, 369] width 8 height 13
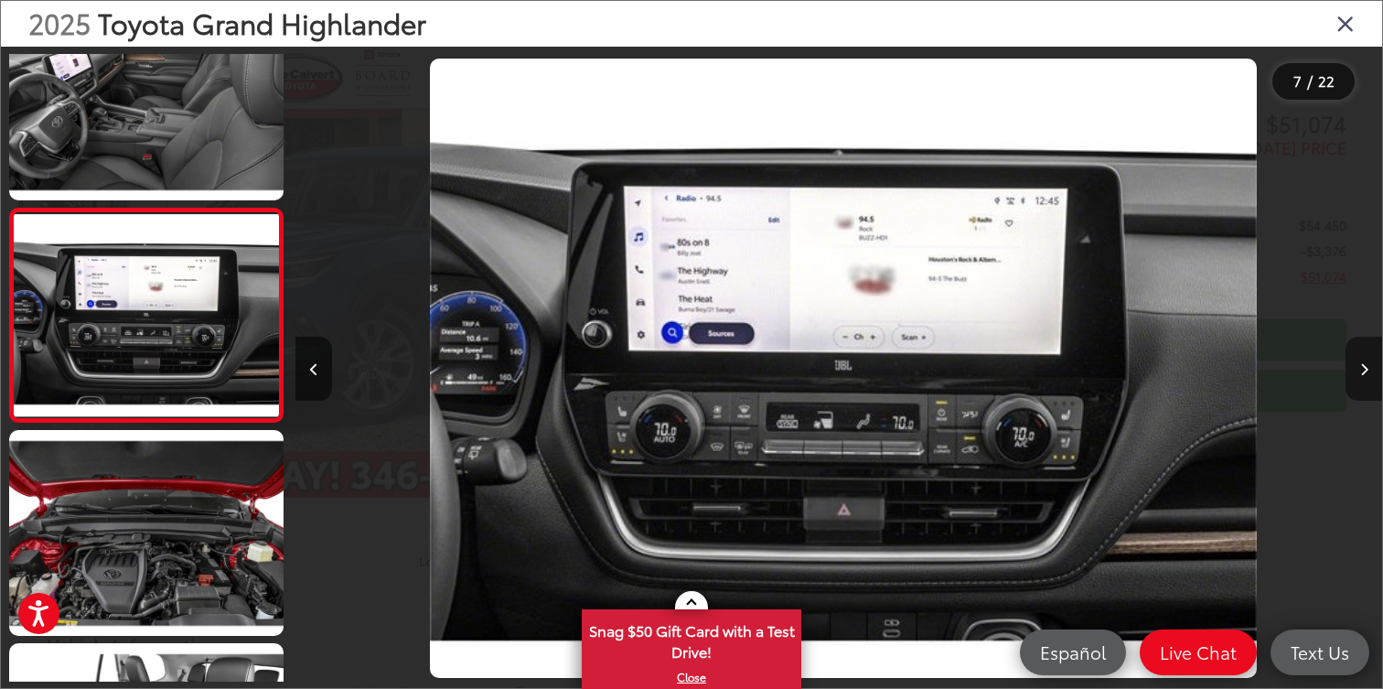
scroll to position [0, 6522]
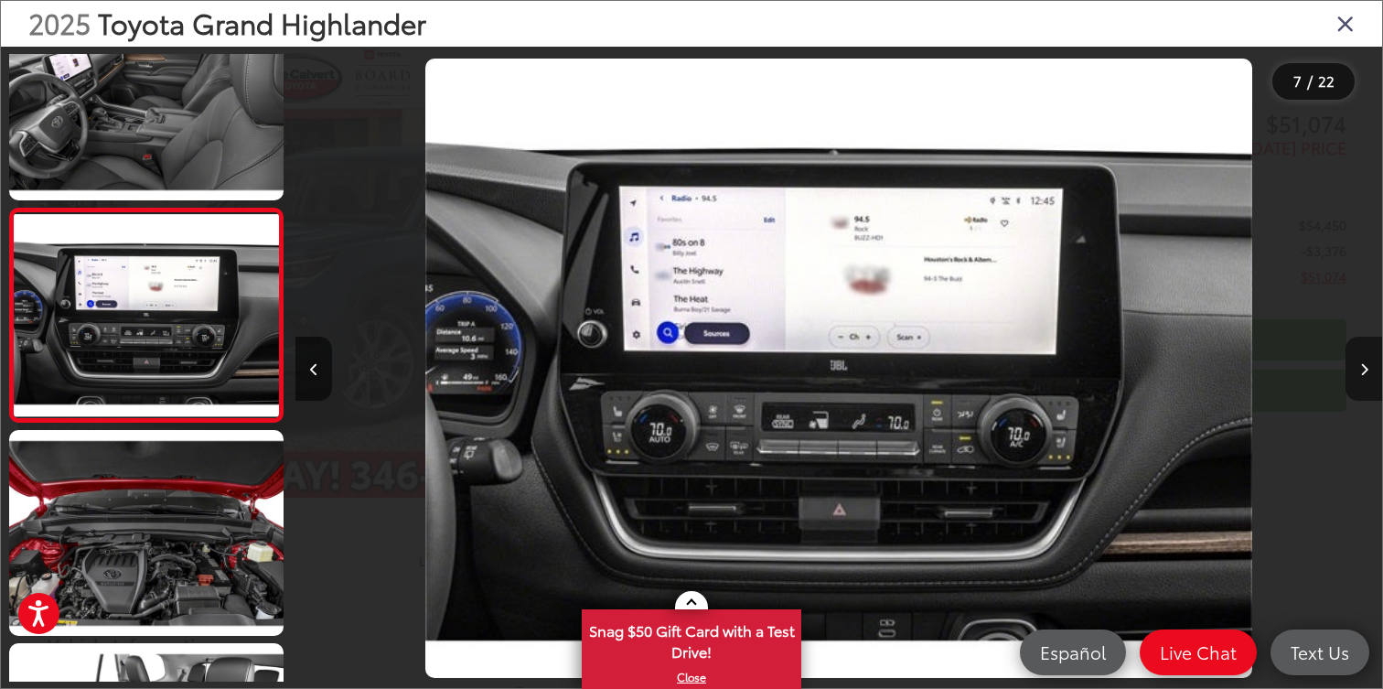
click at [1364, 365] on icon "Next image" at bounding box center [1365, 369] width 8 height 13
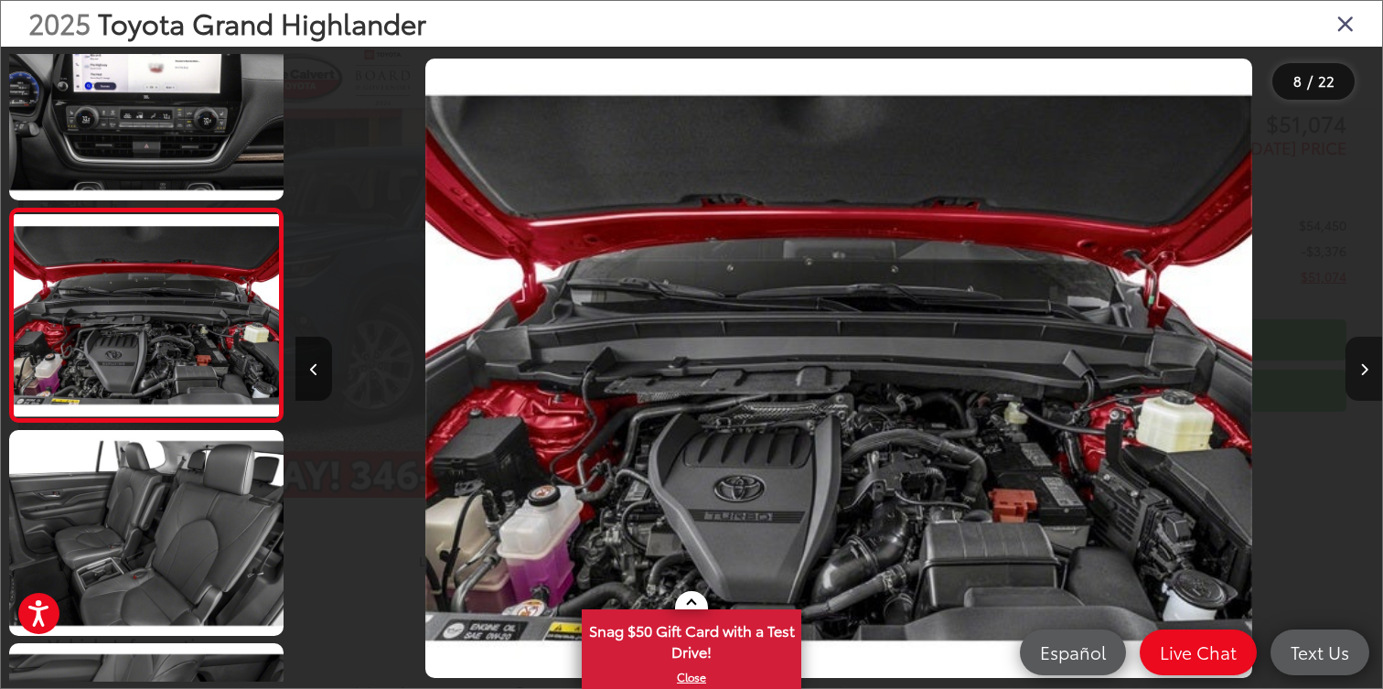
click at [1364, 365] on icon "Next image" at bounding box center [1365, 369] width 8 height 13
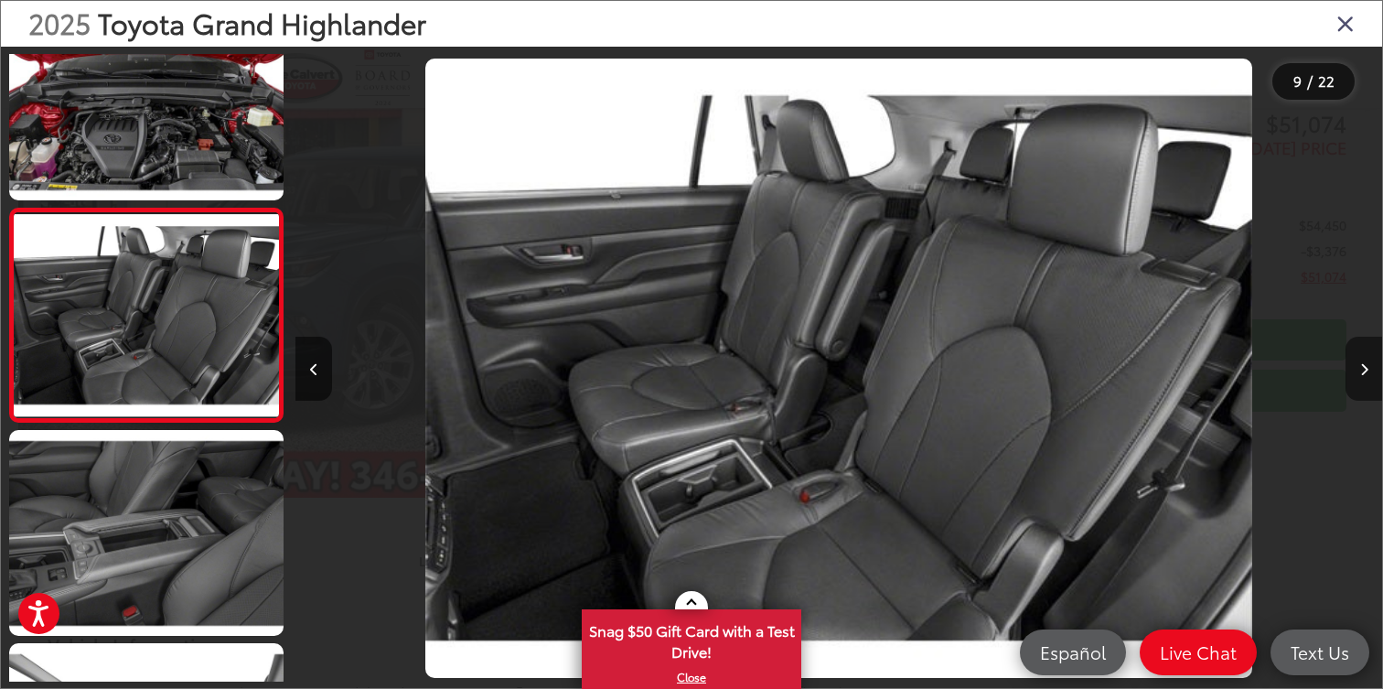
click at [1362, 380] on button "Next image" at bounding box center [1364, 369] width 37 height 64
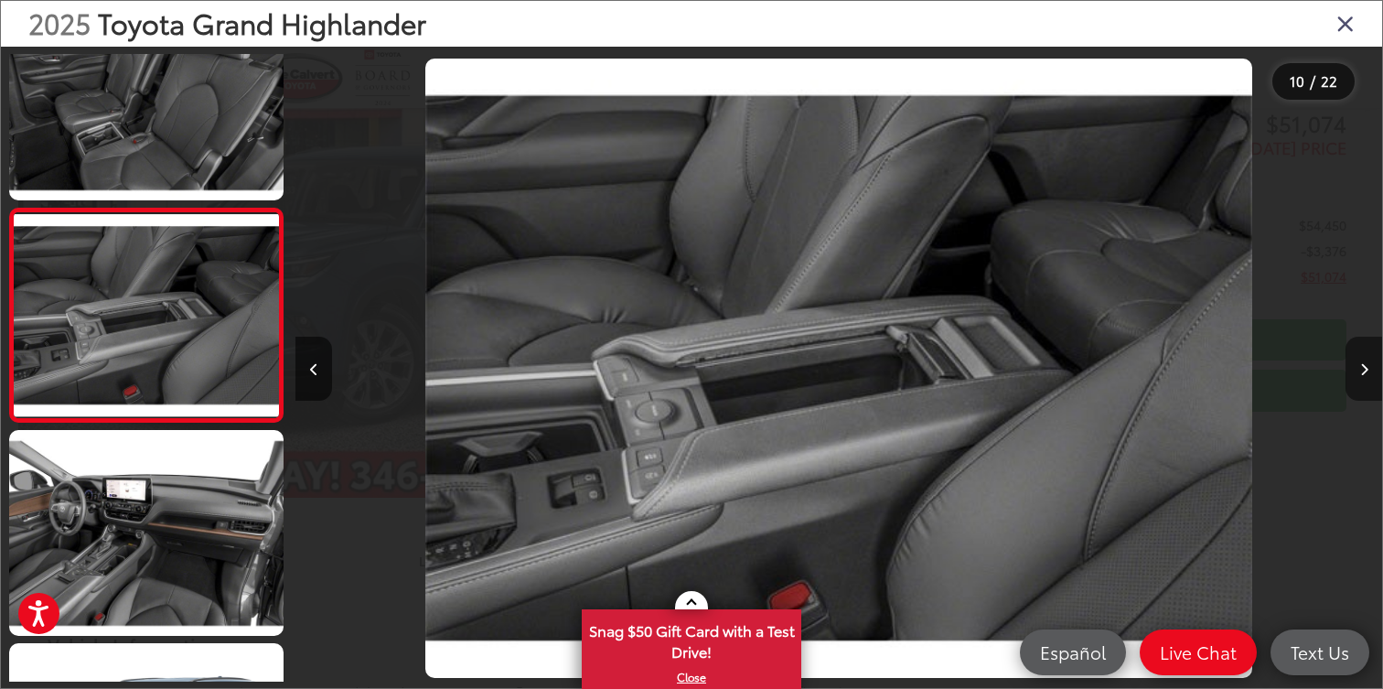
click at [1365, 363] on icon "Next image" at bounding box center [1365, 369] width 8 height 13
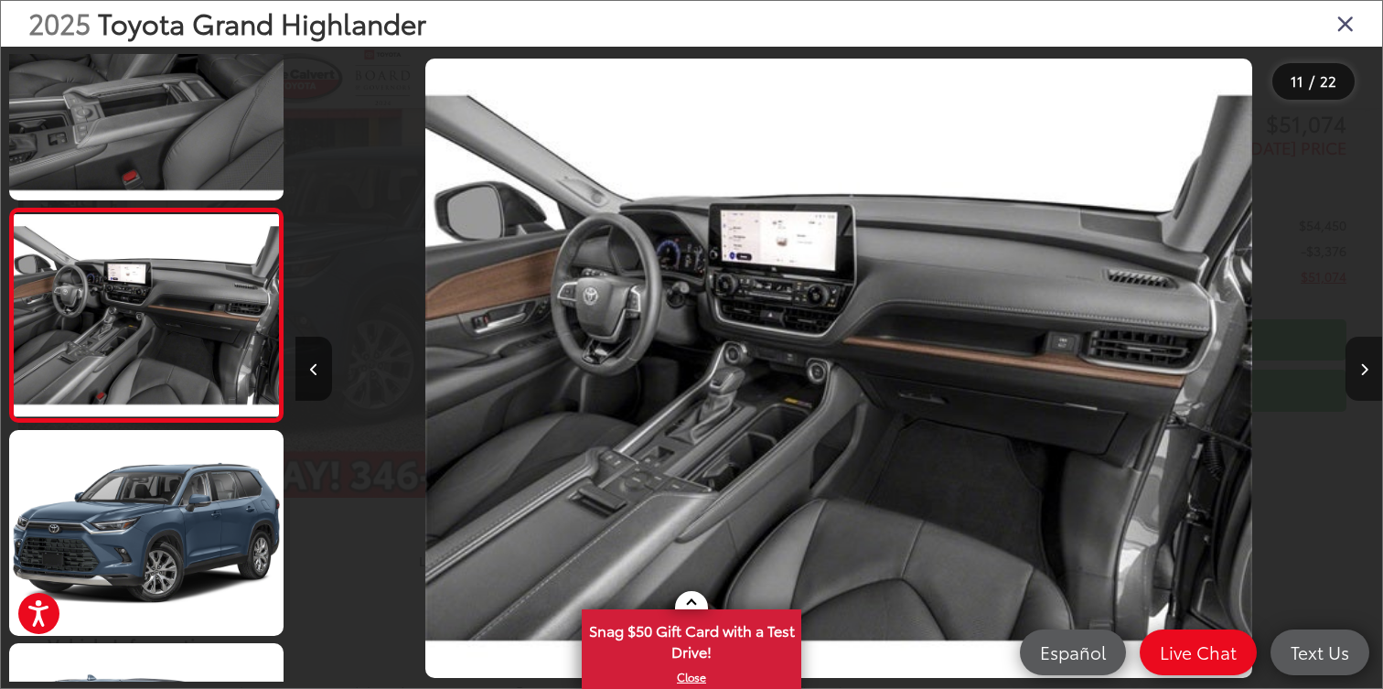
click at [1365, 367] on icon "Next image" at bounding box center [1365, 369] width 8 height 13
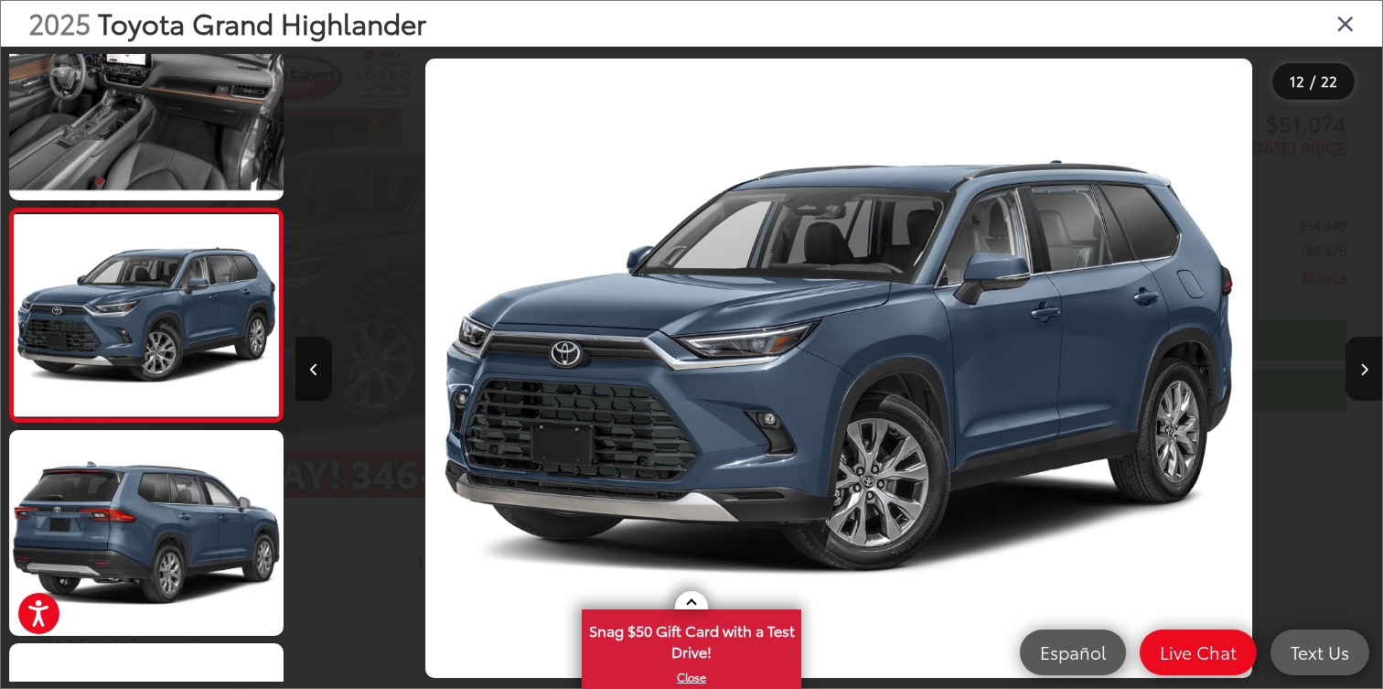
click at [1344, 26] on icon "Close gallery" at bounding box center [1346, 23] width 18 height 24
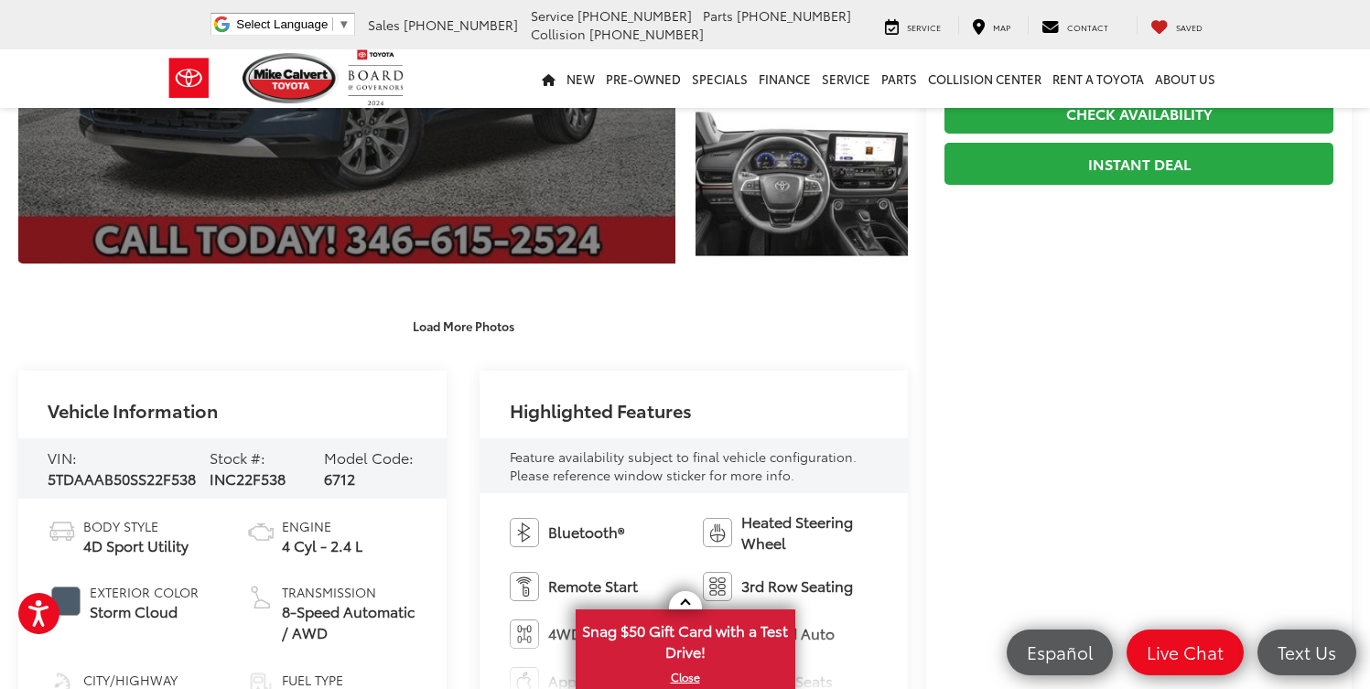
scroll to position [255, 0]
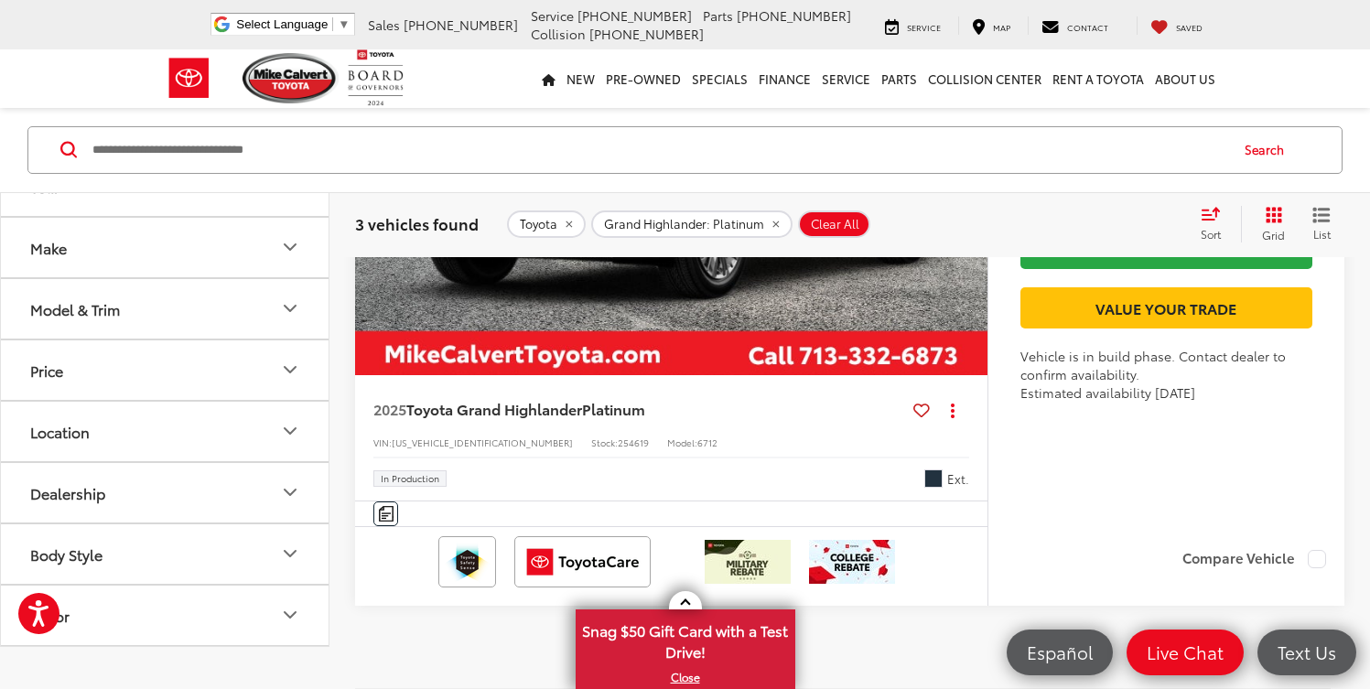
scroll to position [1973, 0]
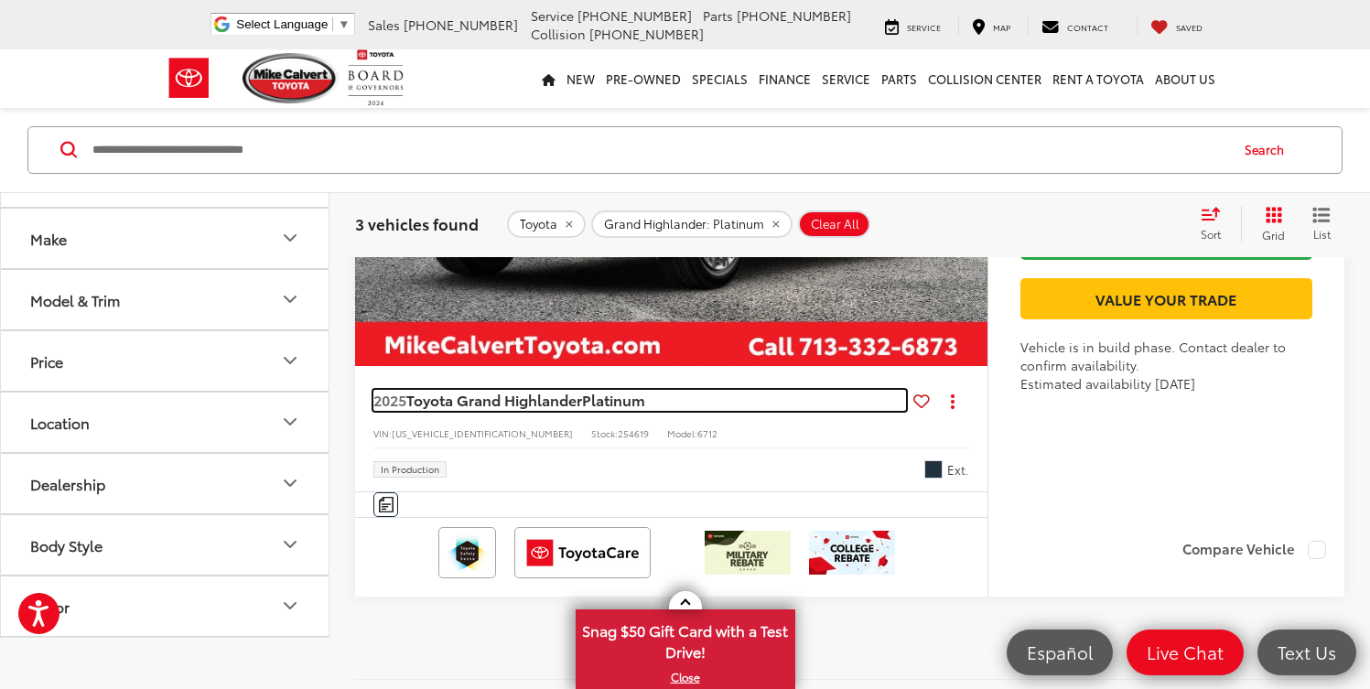
click at [601, 404] on span "Platinum" at bounding box center [613, 399] width 63 height 21
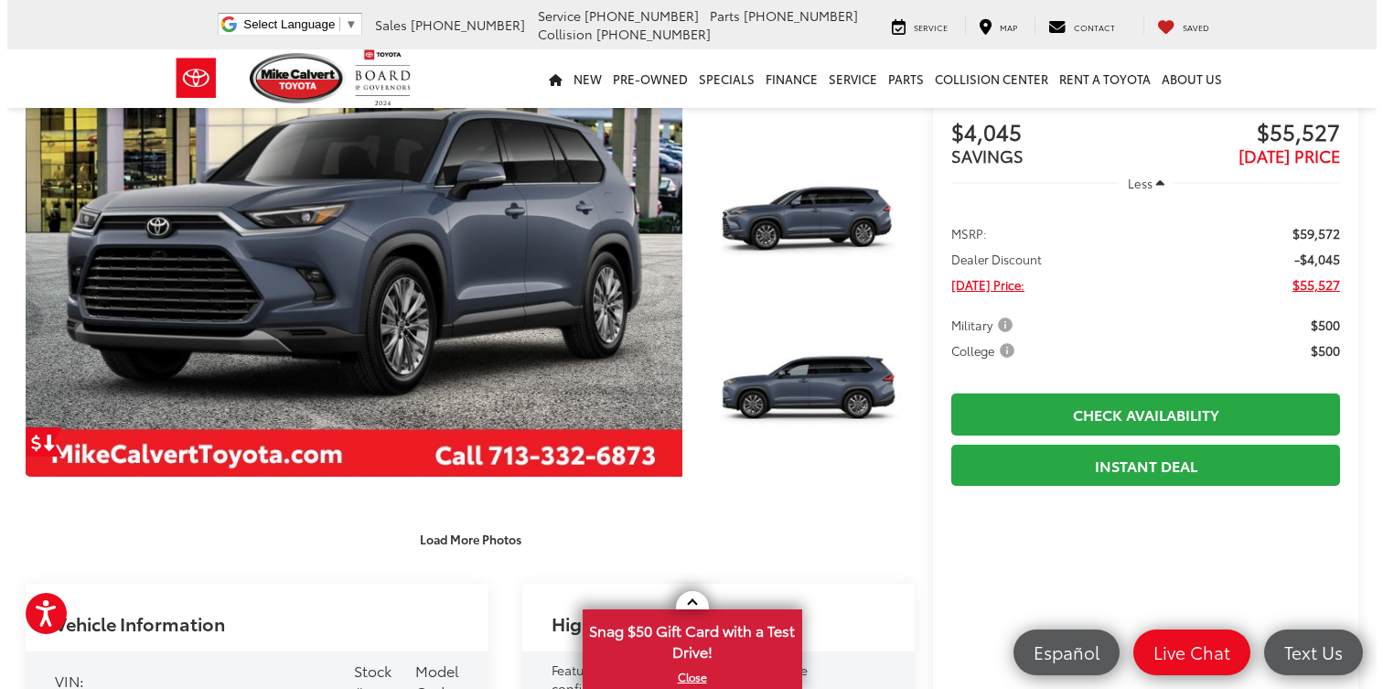
scroll to position [161, 0]
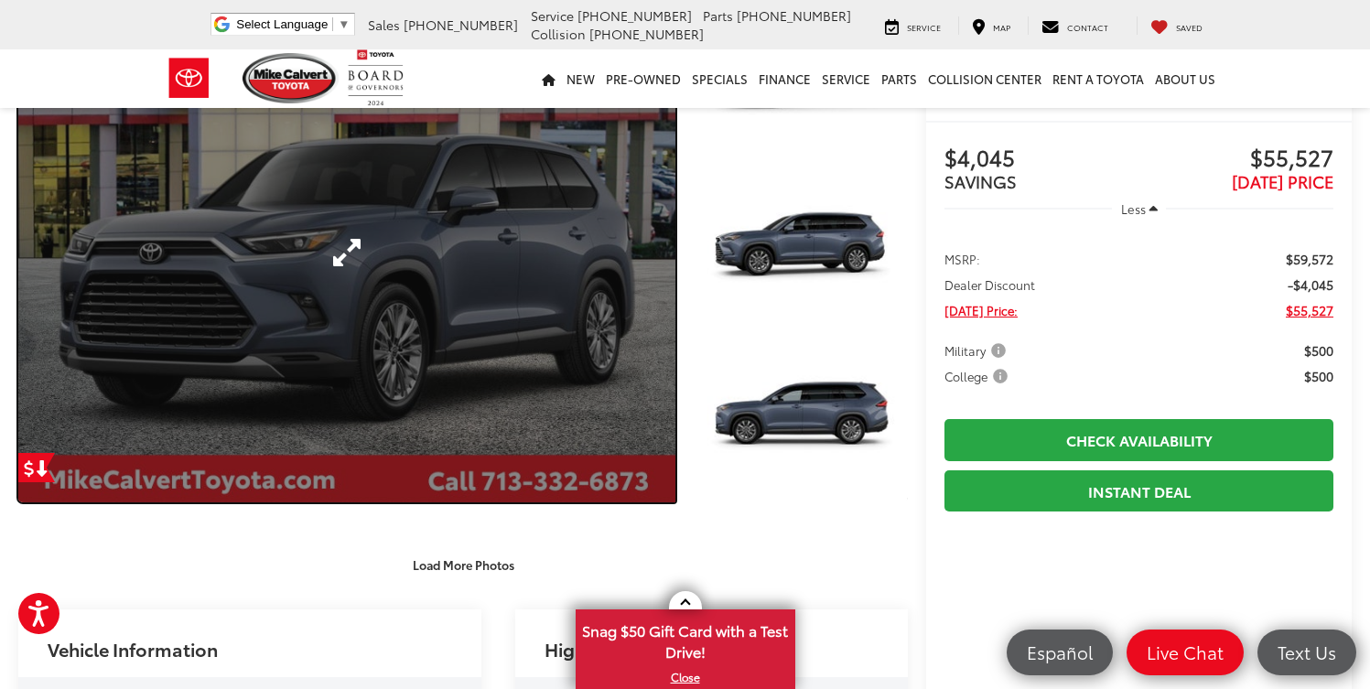
click at [550, 318] on link "Expand Photo 0" at bounding box center [346, 253] width 657 height 499
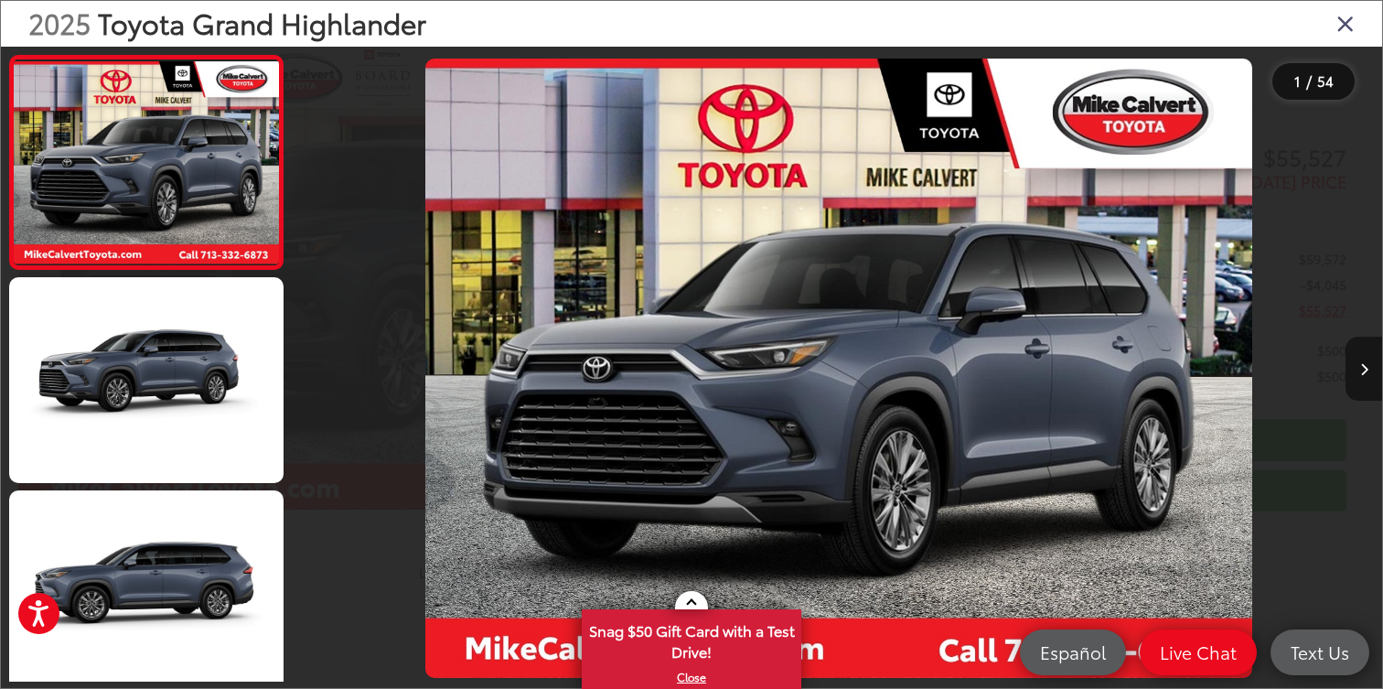
click at [1369, 367] on button "Next image" at bounding box center [1364, 369] width 37 height 64
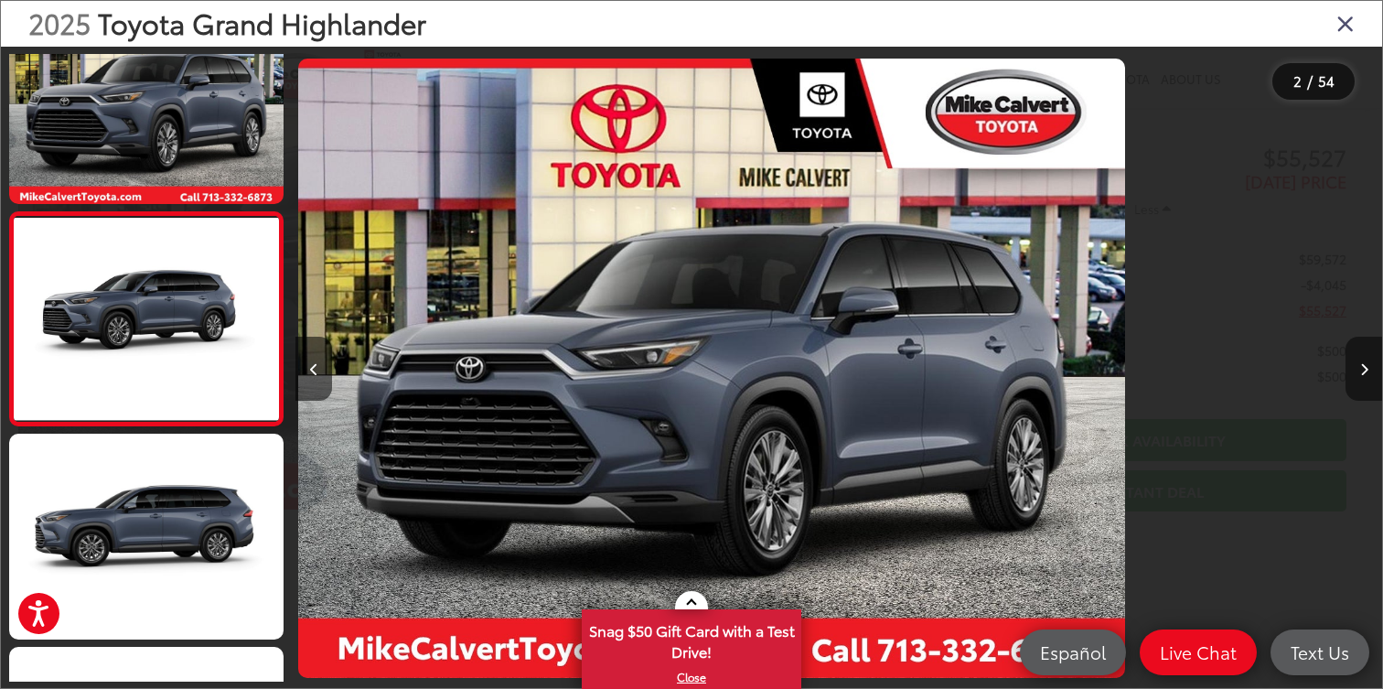
scroll to position [60, 0]
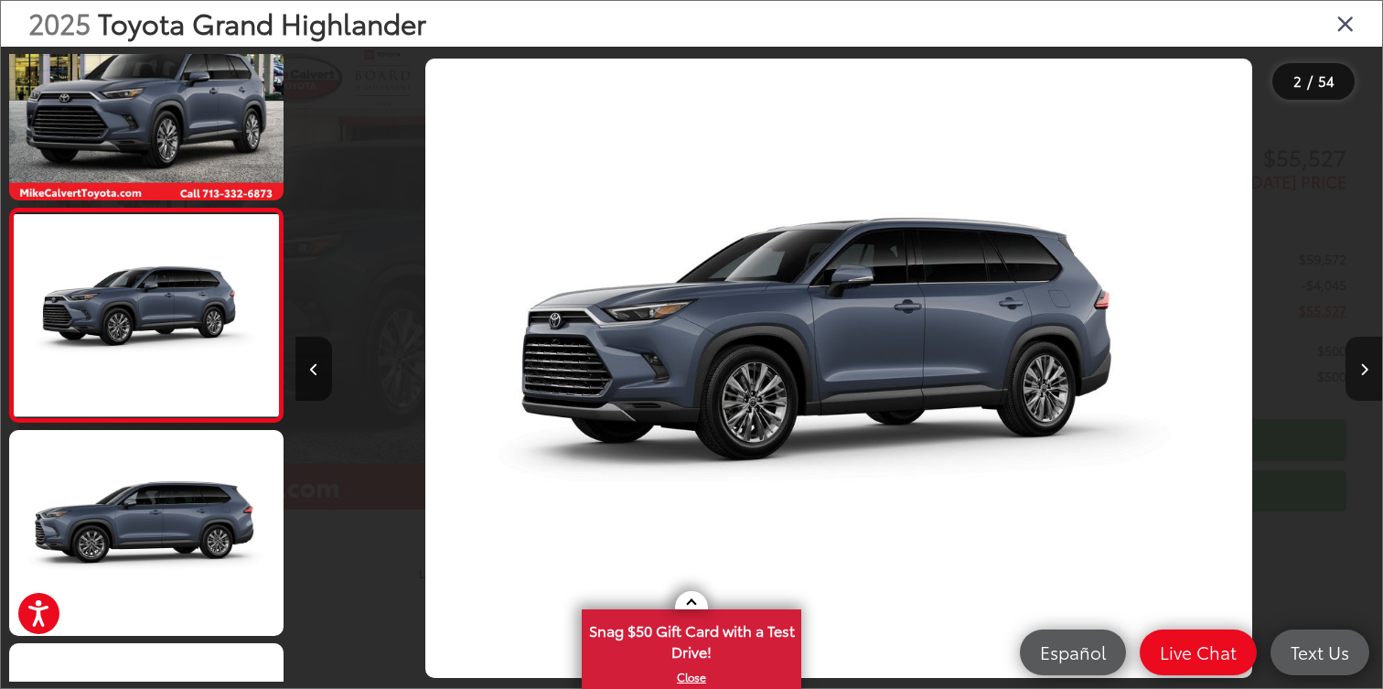
click at [1369, 367] on button "Next image" at bounding box center [1364, 369] width 37 height 64
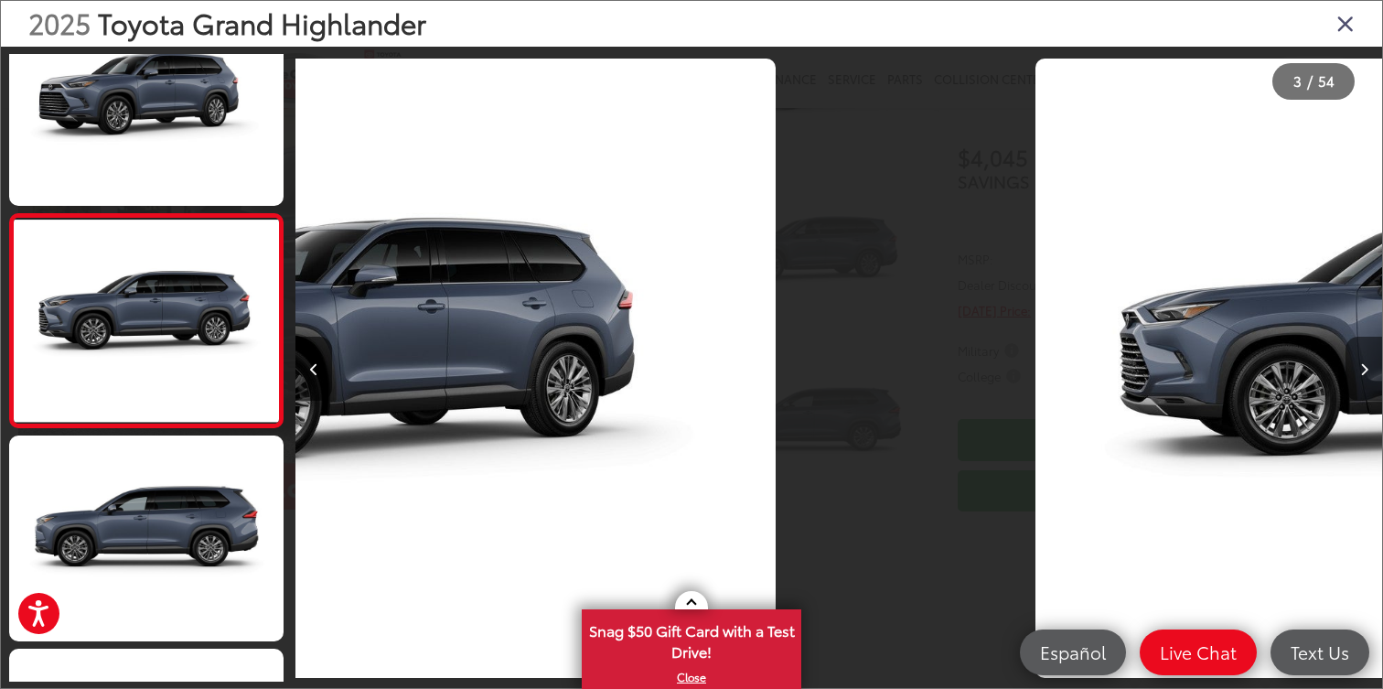
scroll to position [274, 0]
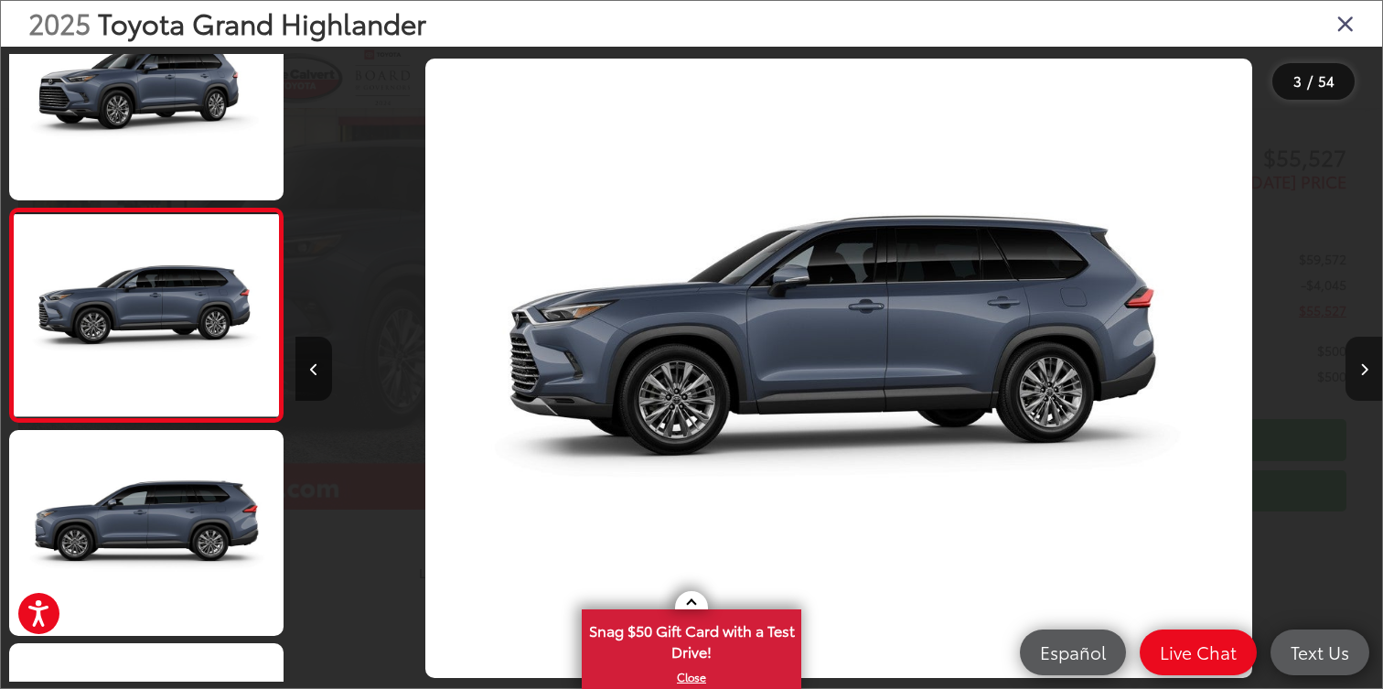
click at [1366, 369] on icon "Next image" at bounding box center [1365, 369] width 8 height 13
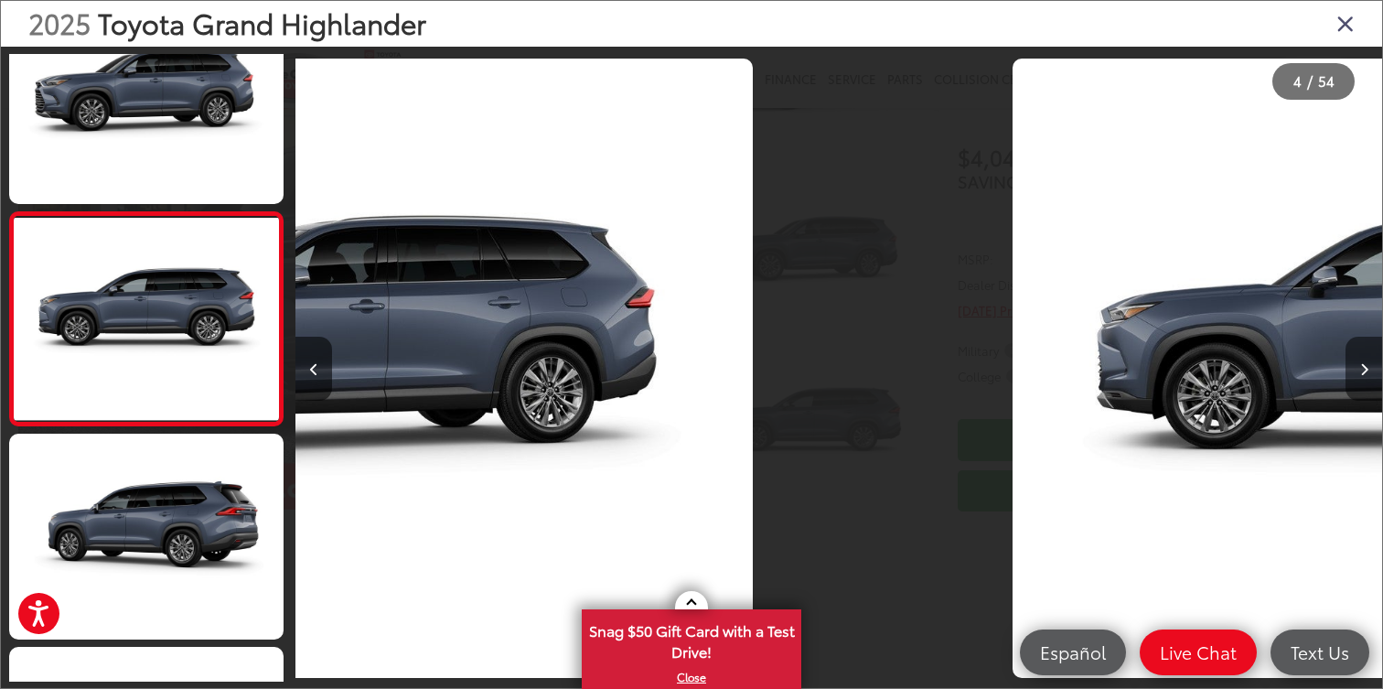
scroll to position [487, 0]
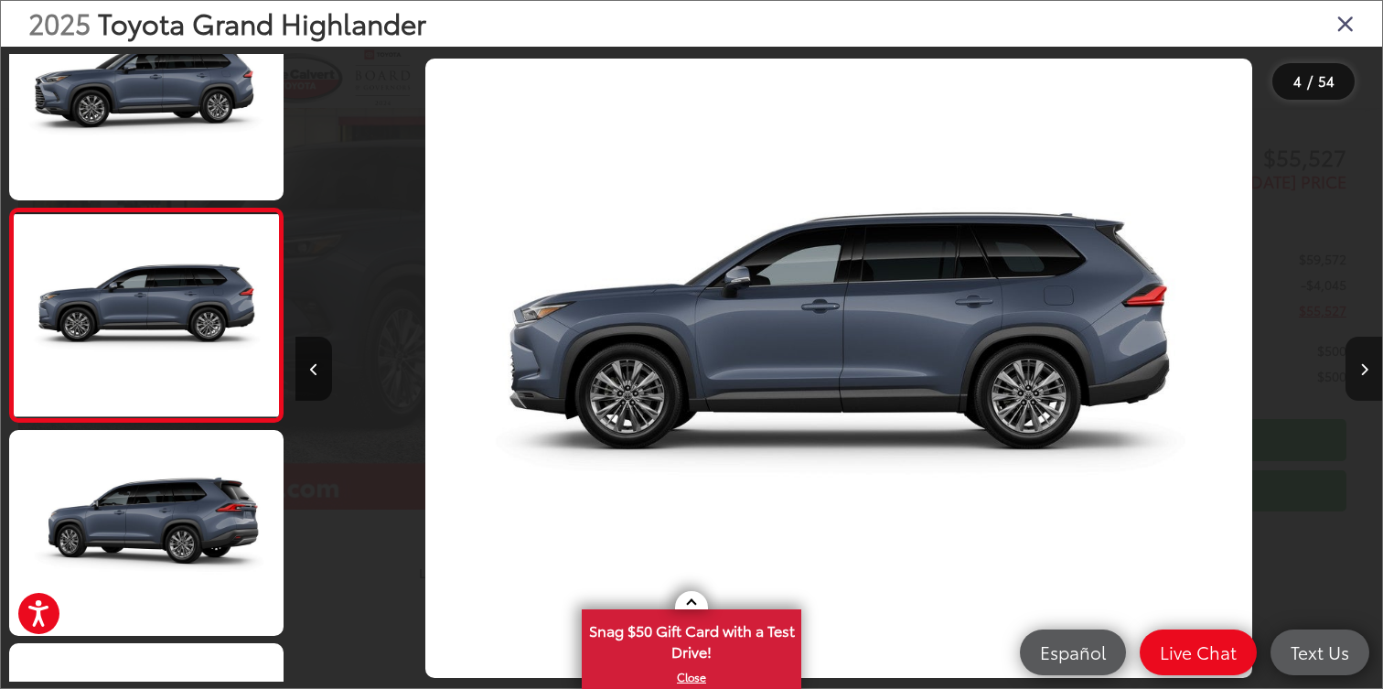
click at [1366, 369] on icon "Next image" at bounding box center [1365, 369] width 8 height 13
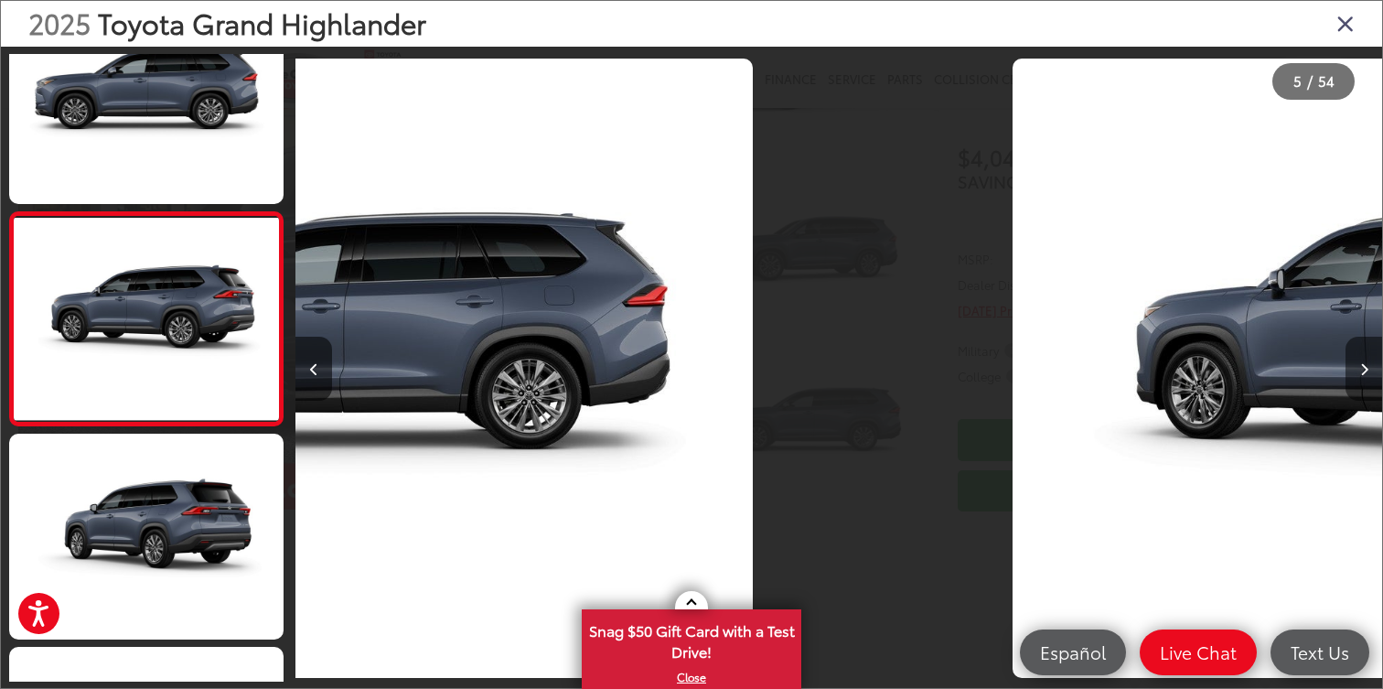
scroll to position [0, 0]
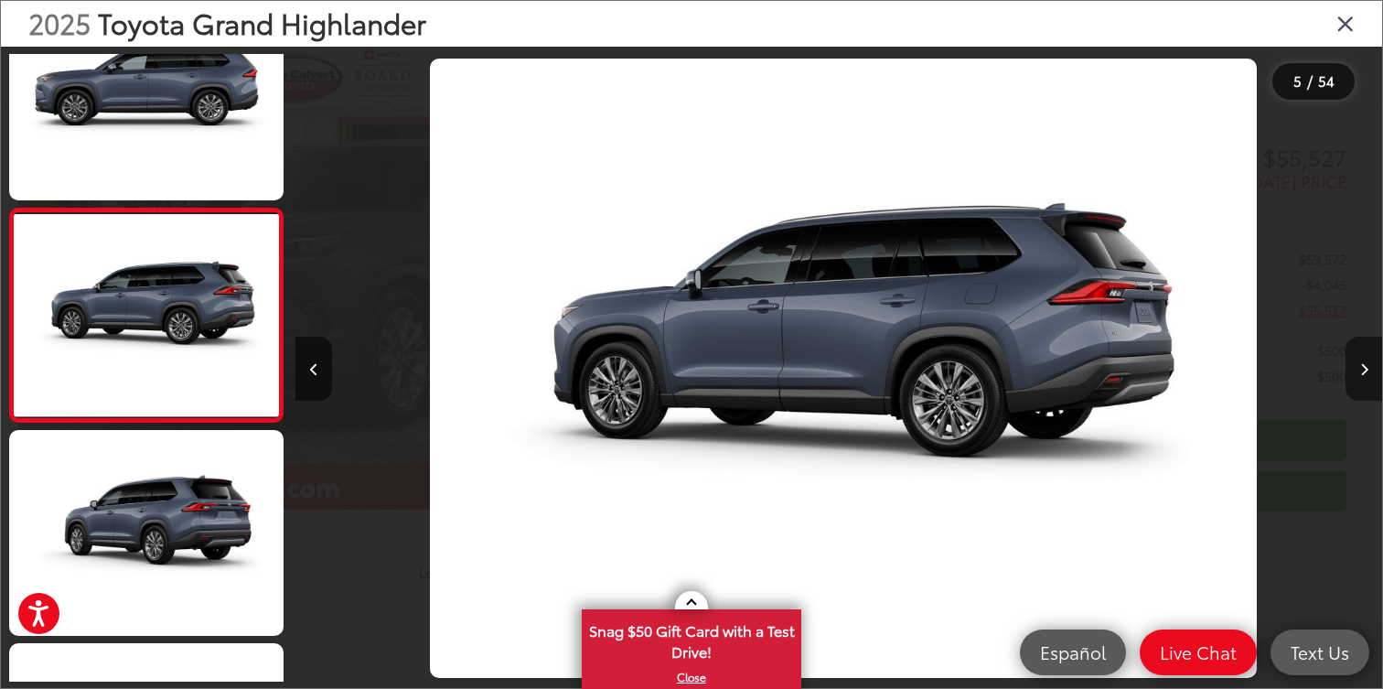
click at [1366, 369] on icon "Next image" at bounding box center [1365, 369] width 8 height 13
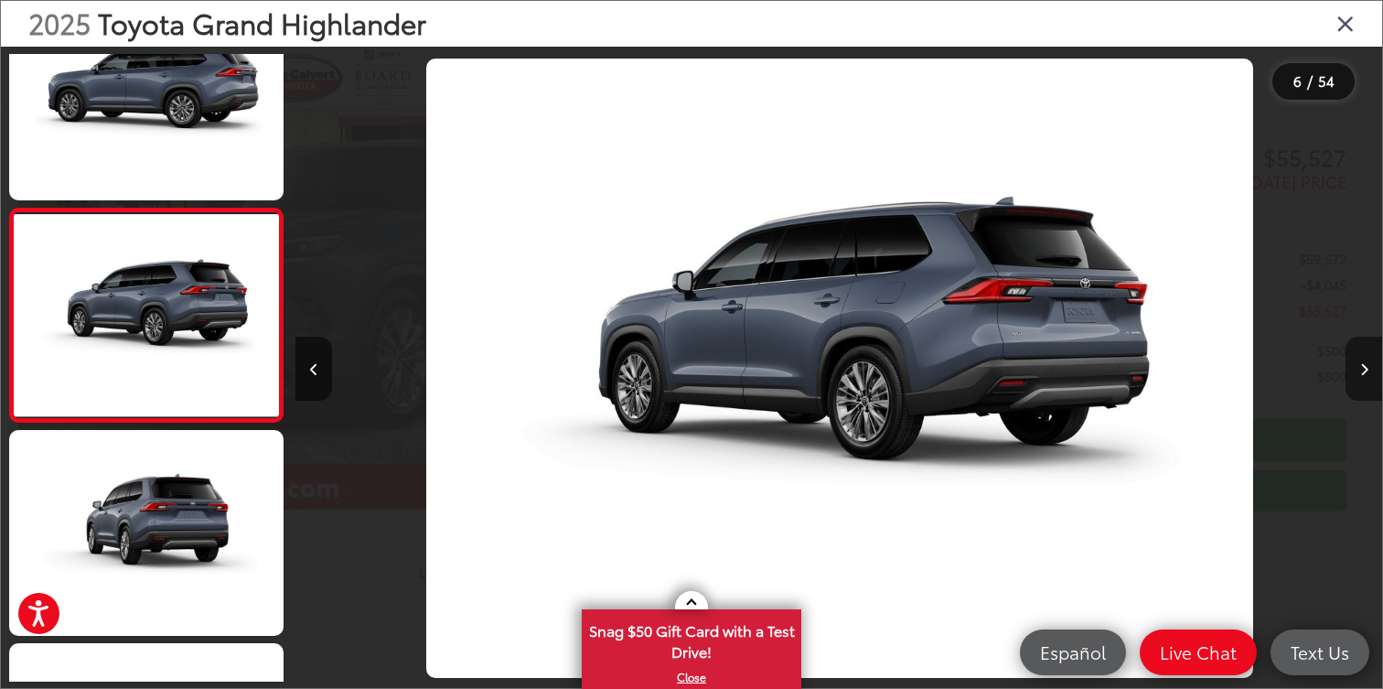
click at [1366, 369] on icon "Next image" at bounding box center [1365, 369] width 8 height 13
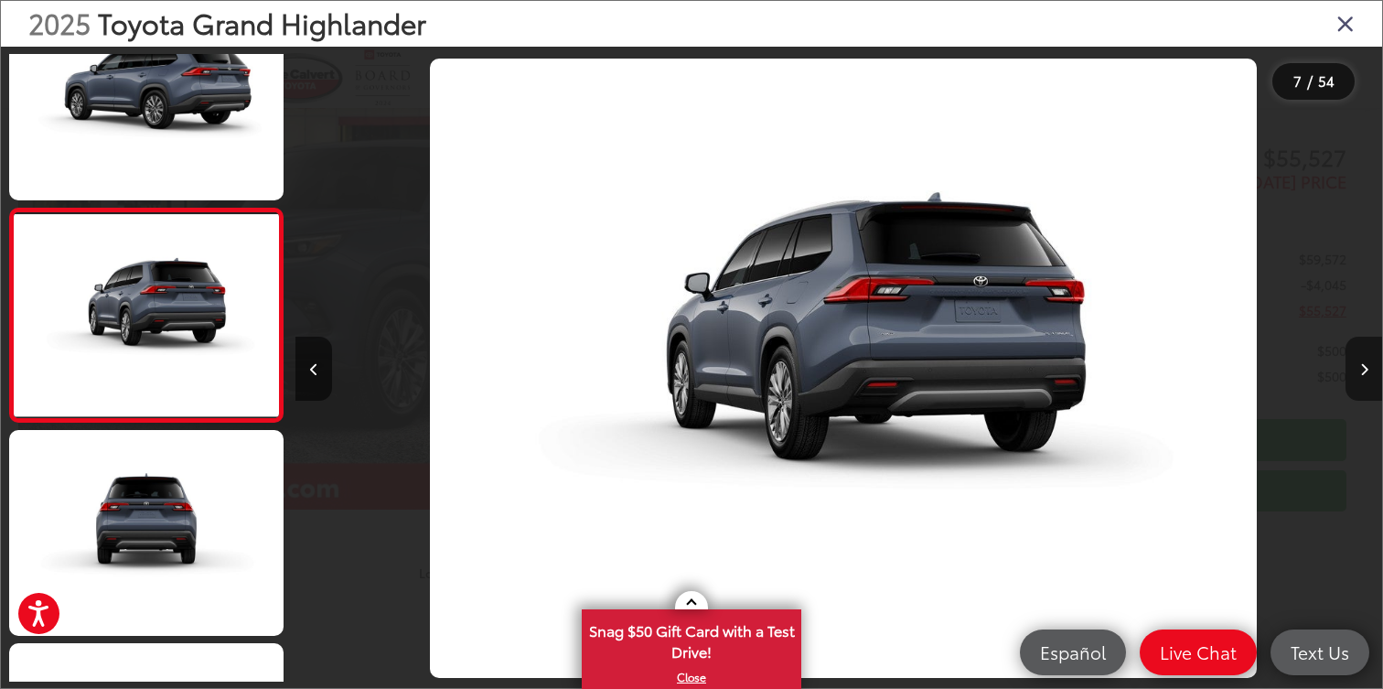
click at [1366, 369] on icon "Next image" at bounding box center [1365, 369] width 8 height 13
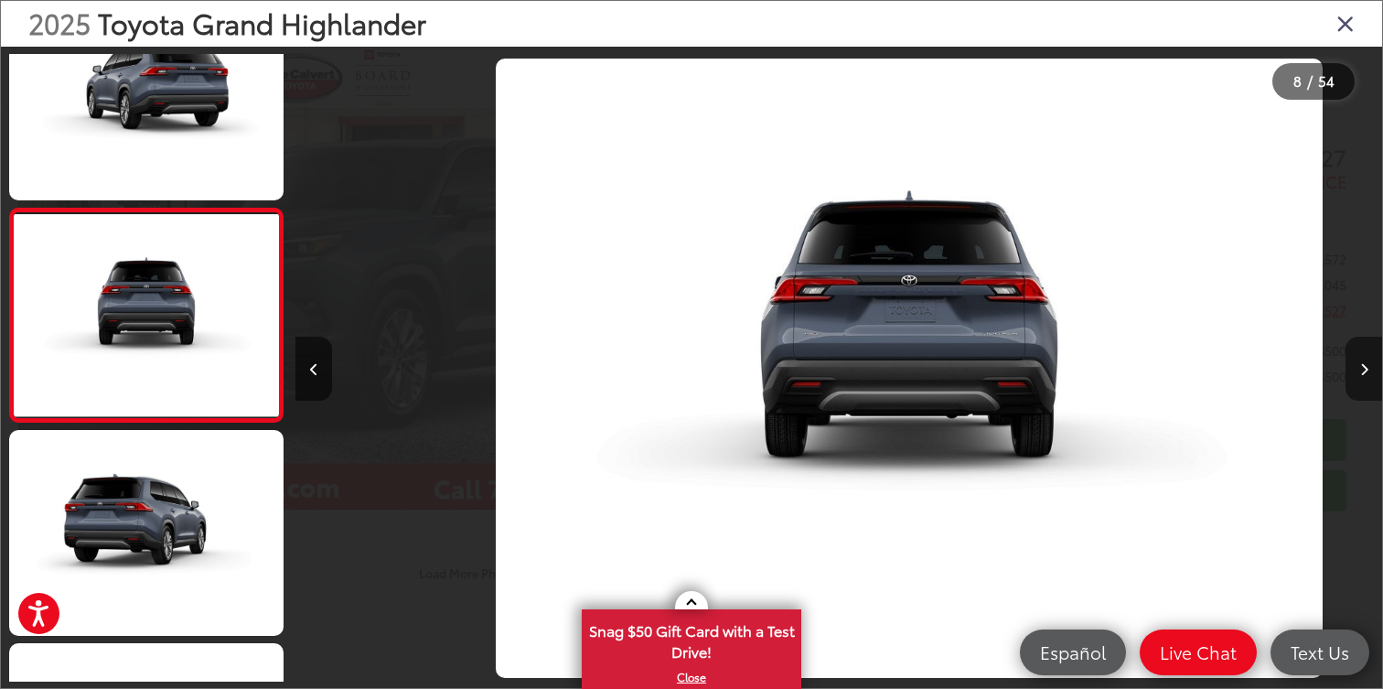
click at [1366, 369] on icon "Next image" at bounding box center [1365, 369] width 8 height 13
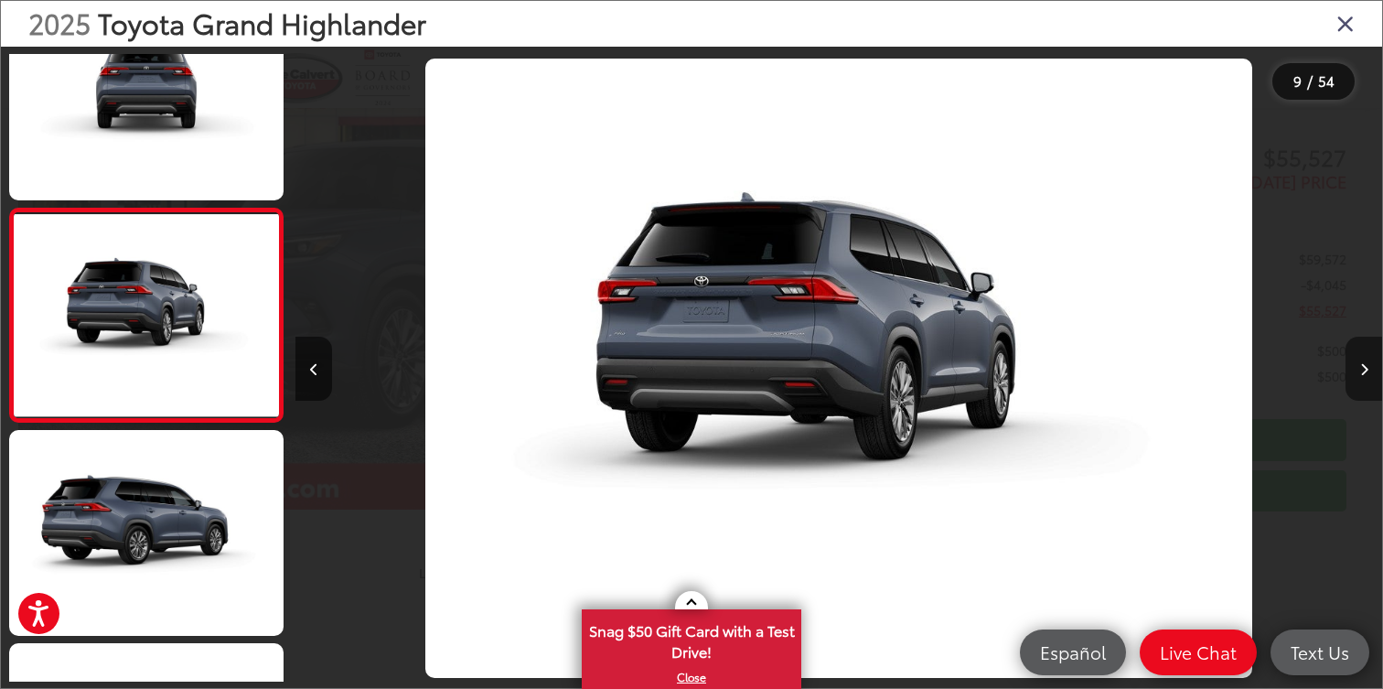
click at [1366, 369] on icon "Next image" at bounding box center [1365, 369] width 8 height 13
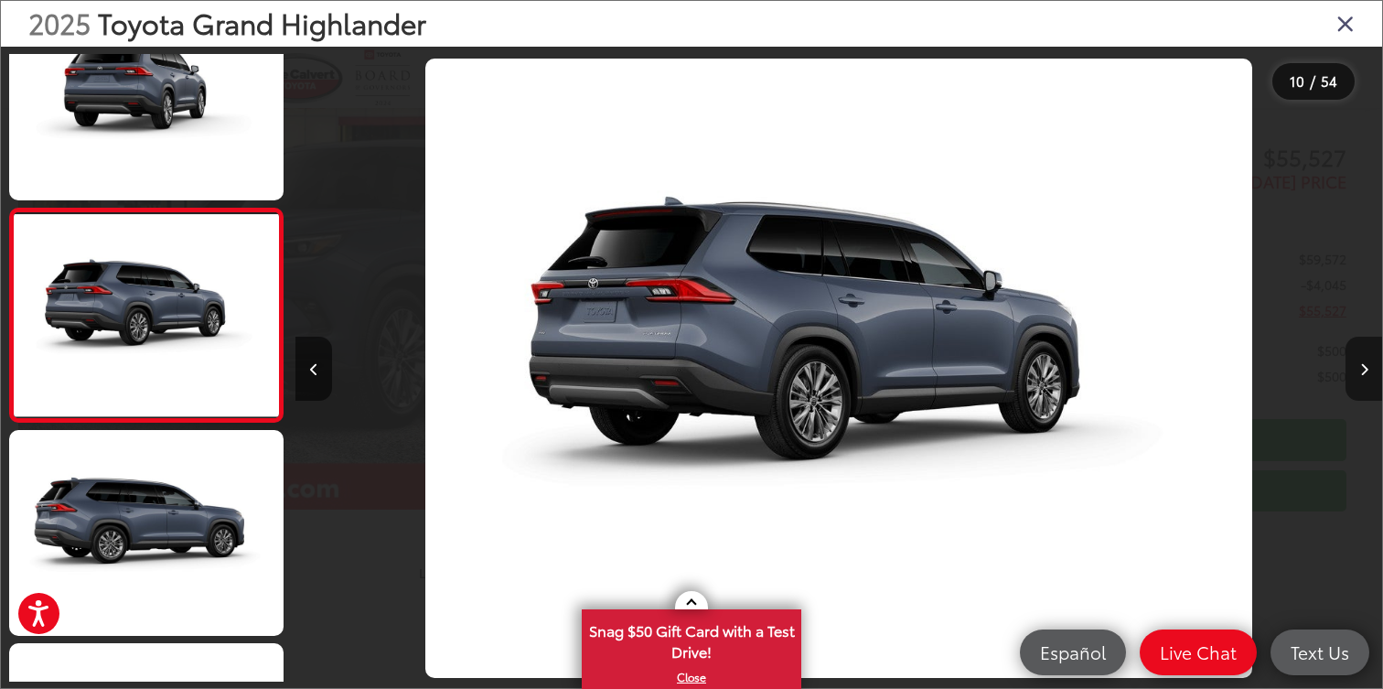
click at [1366, 369] on icon "Next image" at bounding box center [1365, 369] width 8 height 13
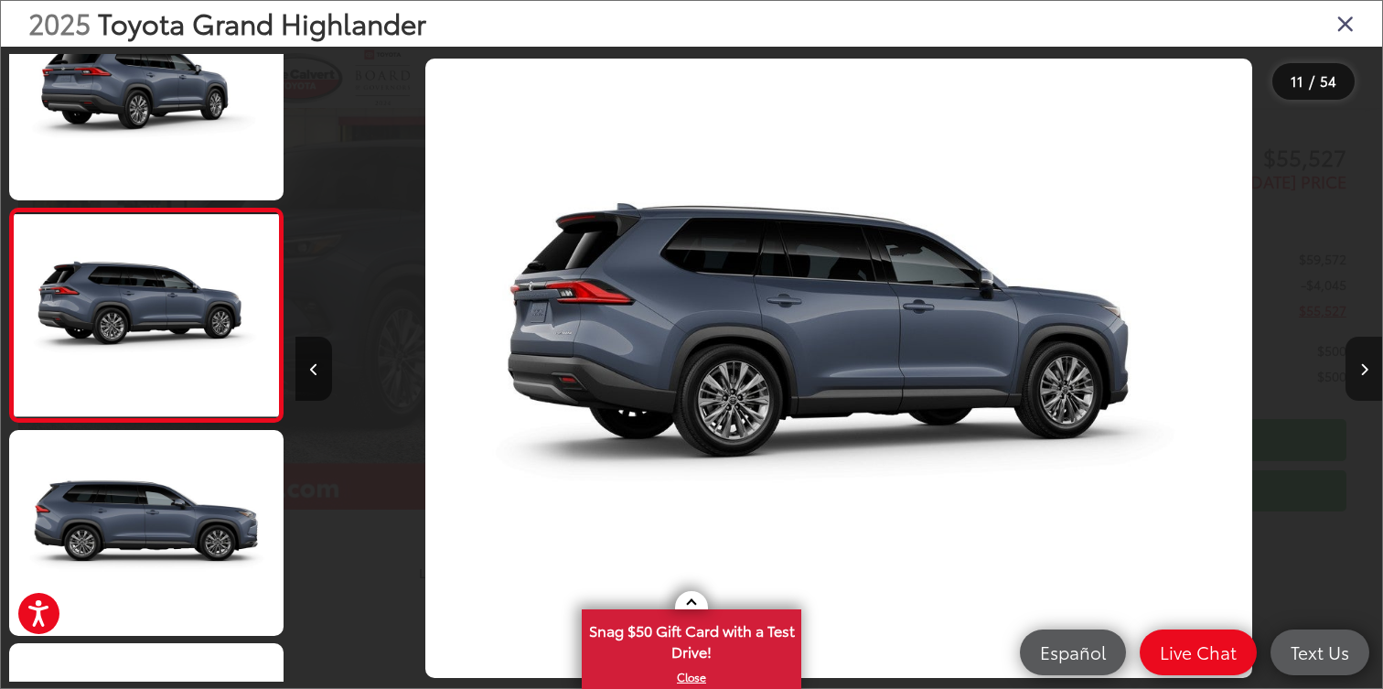
click at [1366, 369] on icon "Next image" at bounding box center [1365, 369] width 8 height 13
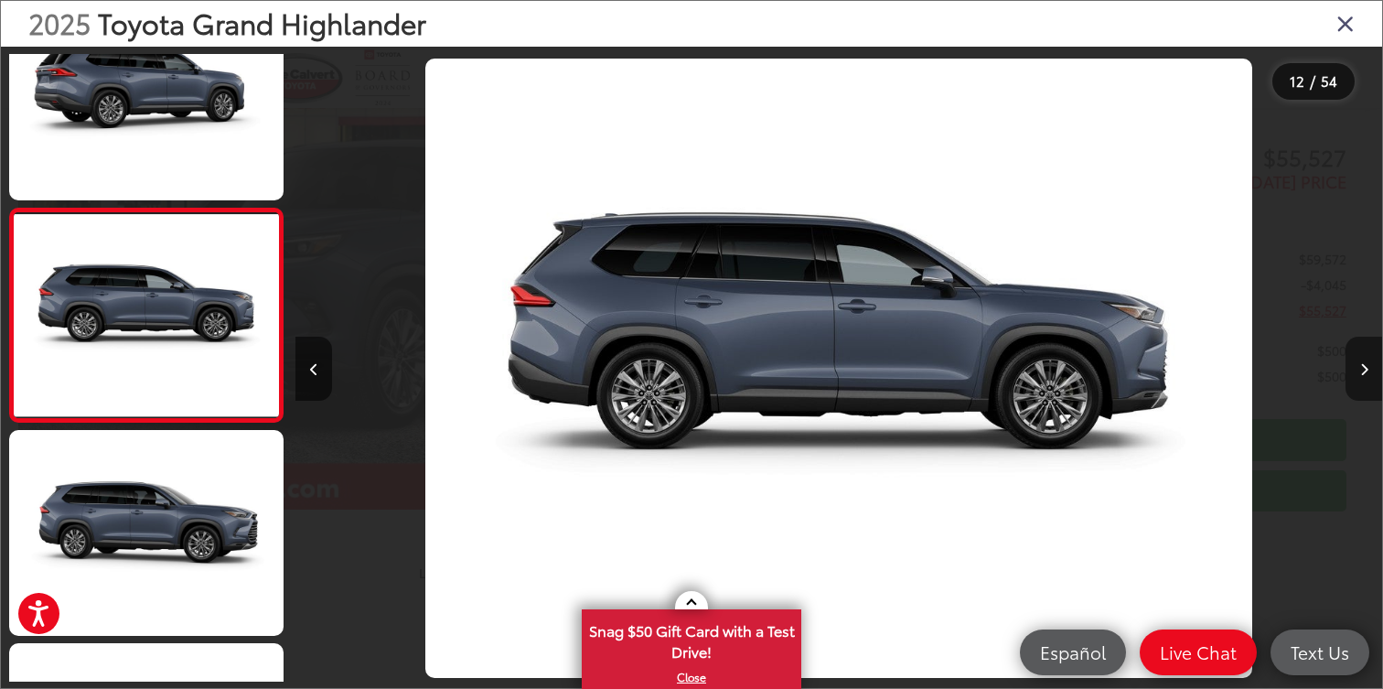
click at [1366, 369] on icon "Next image" at bounding box center [1365, 369] width 8 height 13
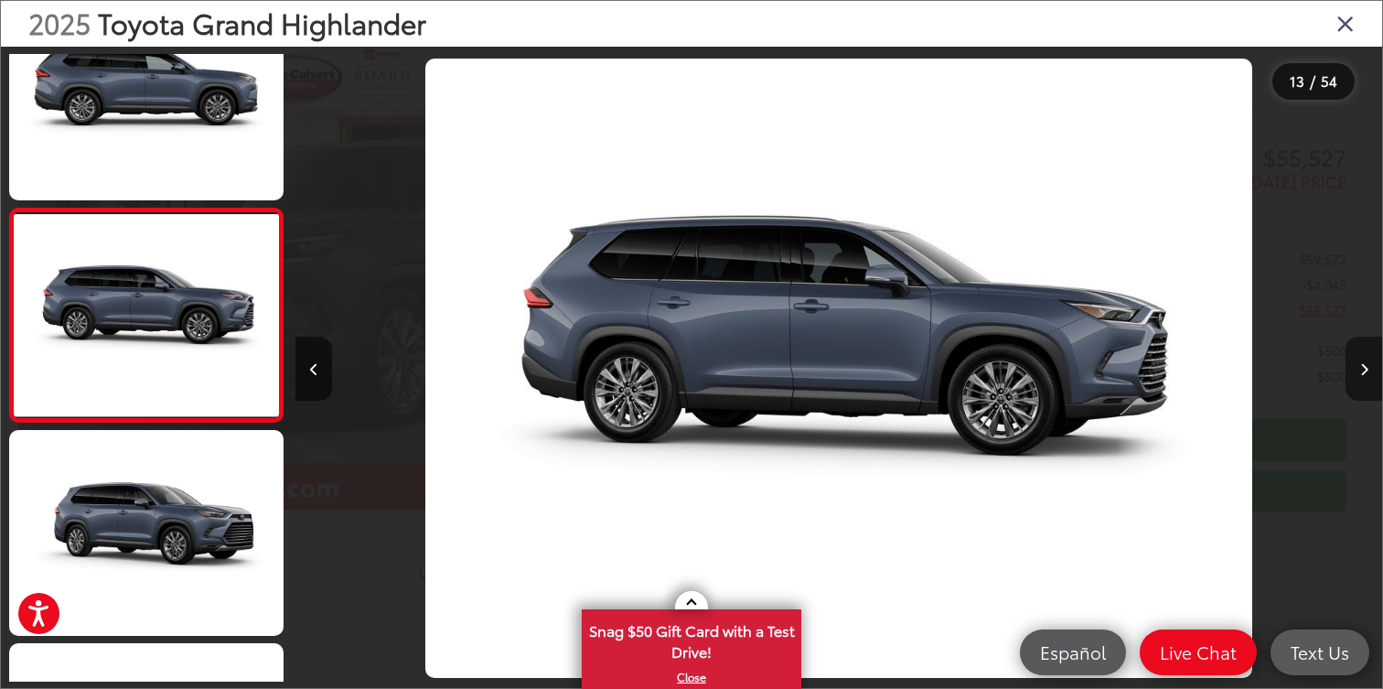
click at [1366, 369] on icon "Next image" at bounding box center [1365, 369] width 8 height 13
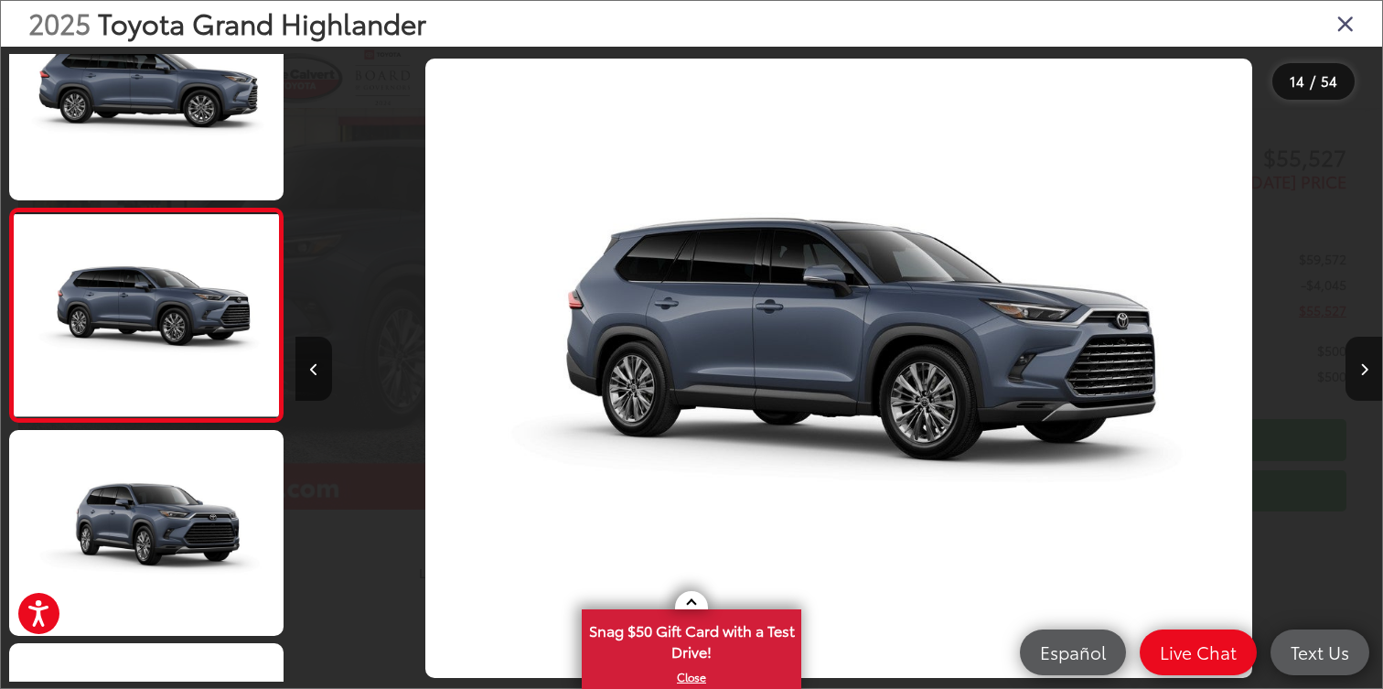
click at [1358, 16] on div "2025 Toyota Grand Highlander" at bounding box center [692, 24] width 1382 height 46
click at [1344, 21] on icon "Close gallery" at bounding box center [1346, 23] width 18 height 24
